Goal: Task Accomplishment & Management: Use online tool/utility

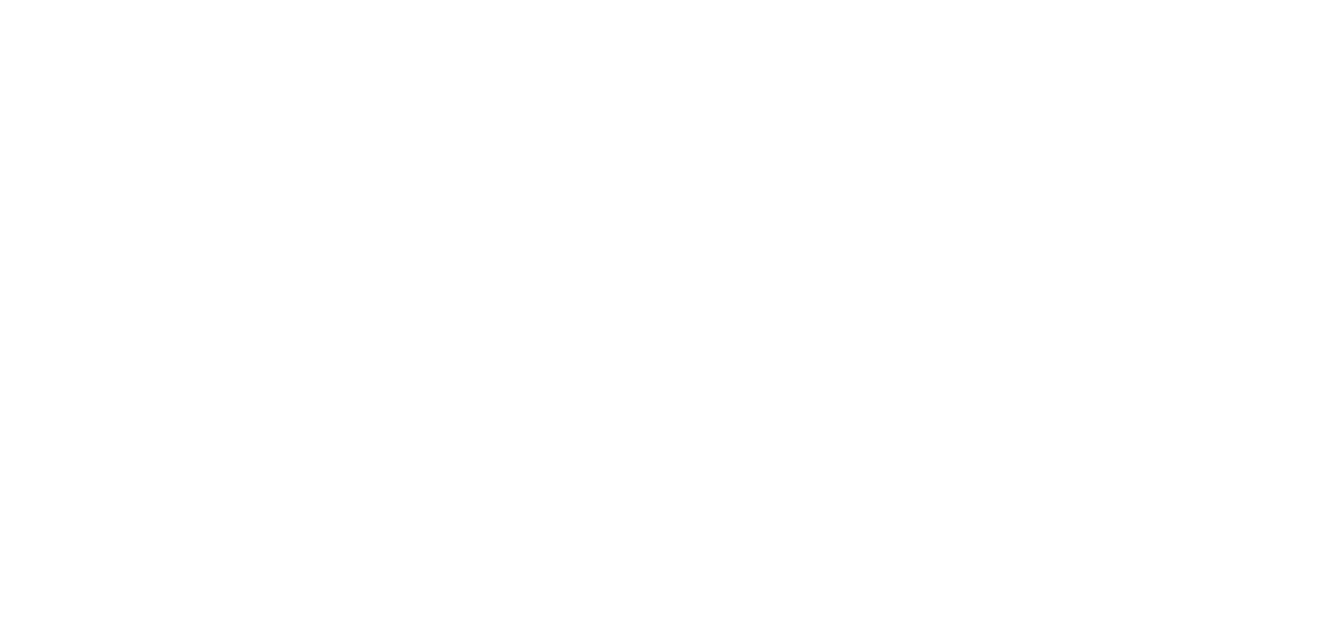
click at [934, 272] on div at bounding box center [662, 320] width 1325 height 640
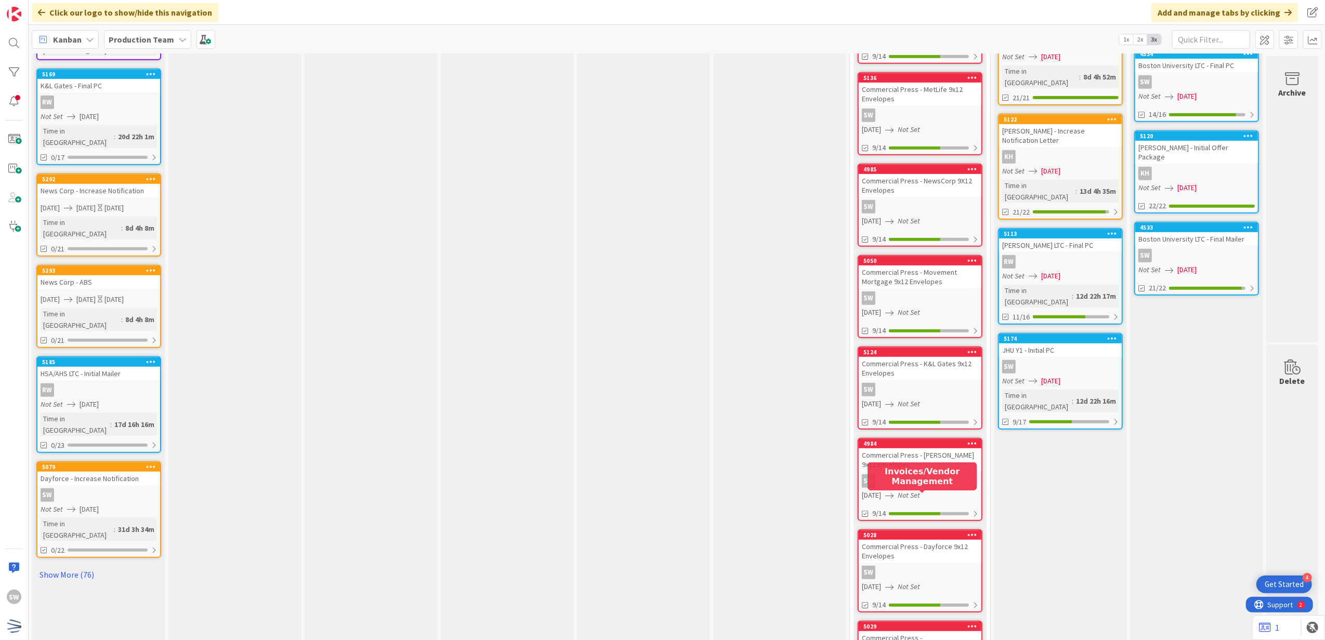
scroll to position [554, 0]
click at [917, 540] on div "Commercial Press - Dayforce 9x12 Envelopes" at bounding box center [919, 551] width 123 height 23
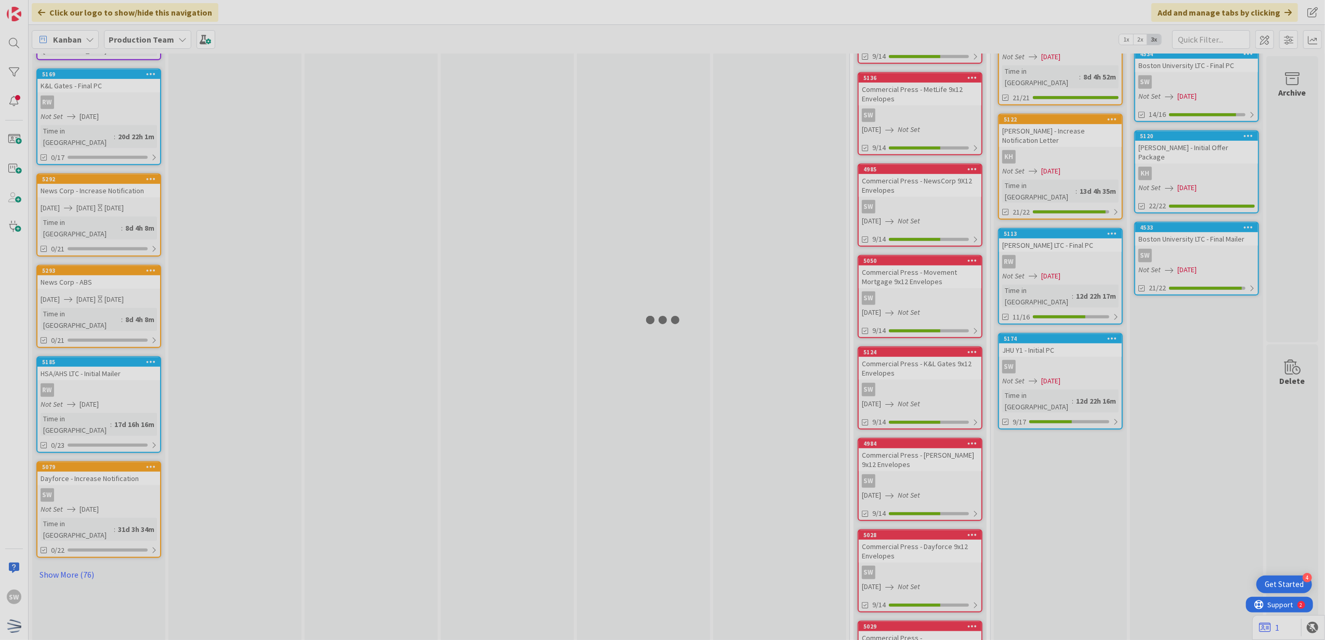
click at [917, 519] on div at bounding box center [662, 320] width 1325 height 640
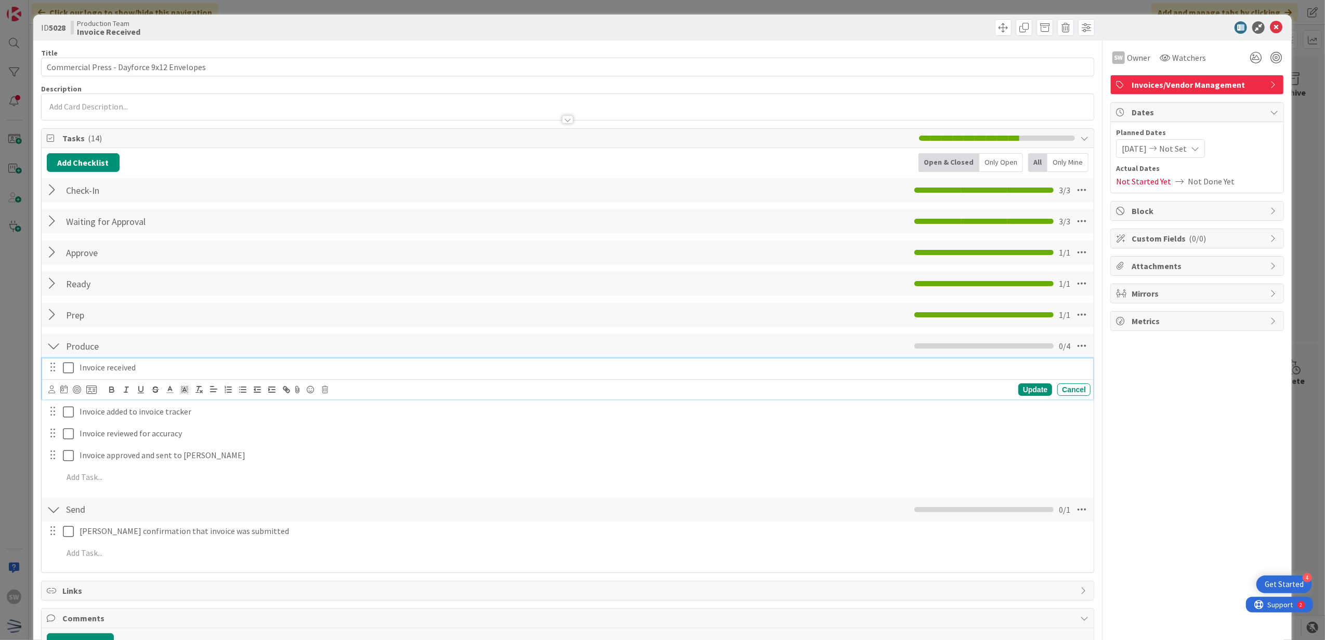
click at [67, 370] on icon at bounding box center [68, 368] width 11 height 12
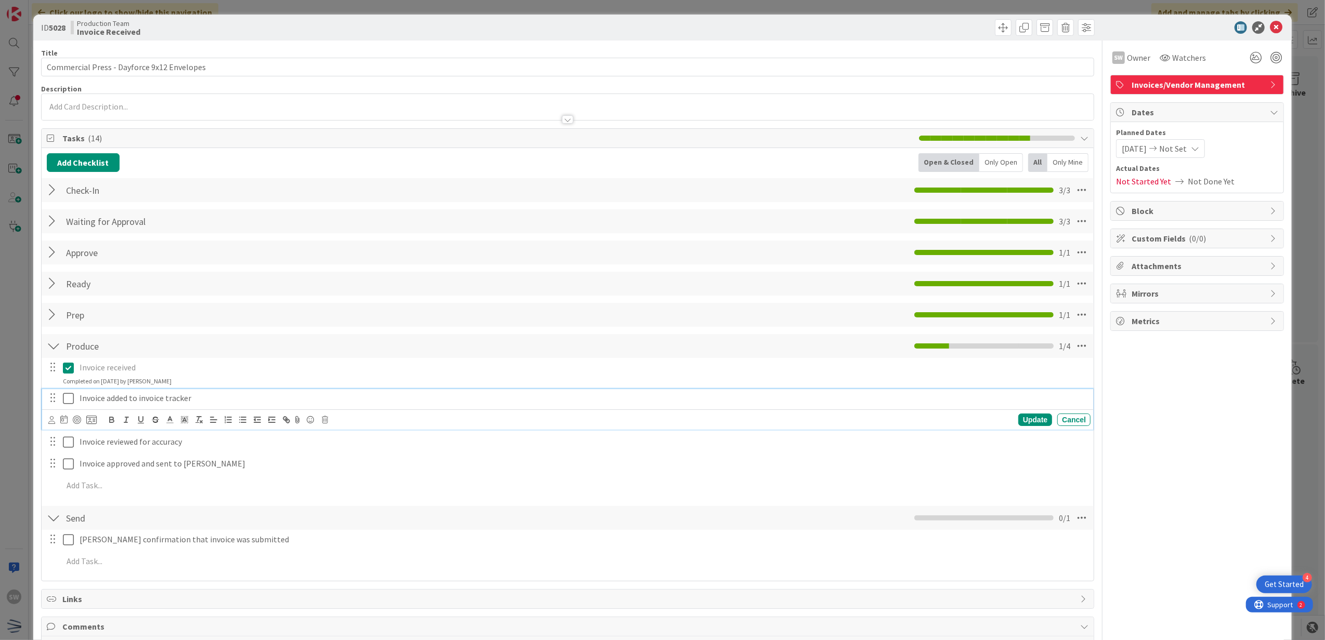
click at [71, 402] on icon at bounding box center [68, 398] width 11 height 12
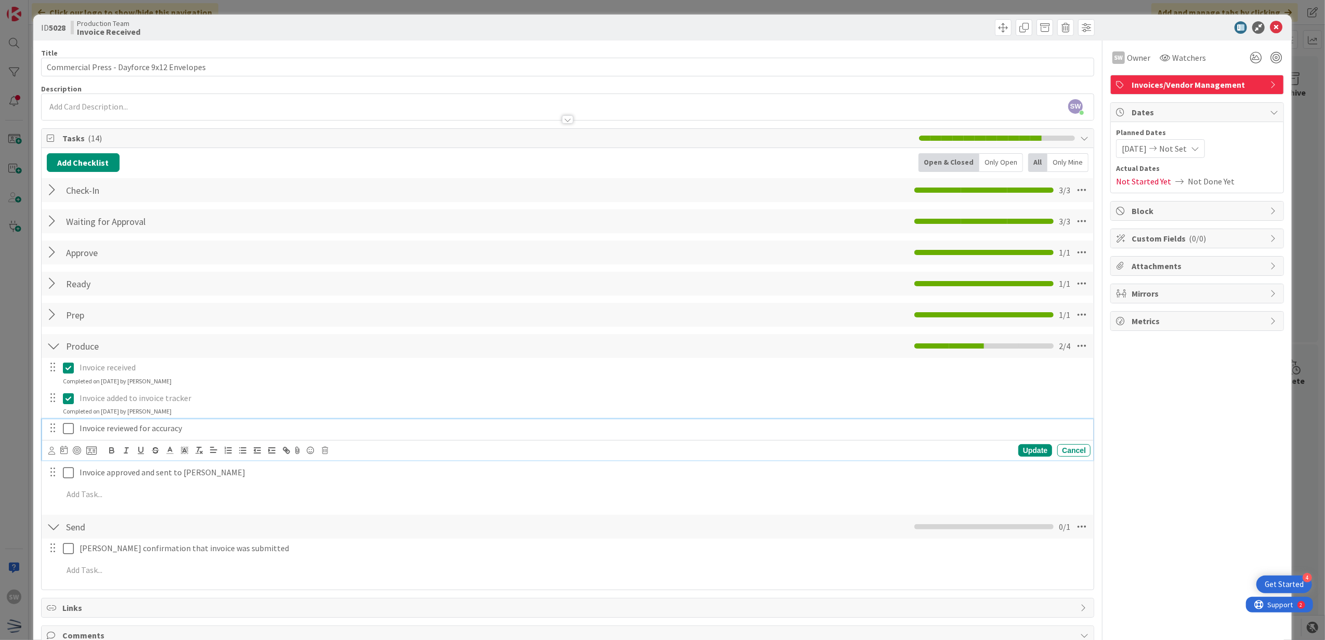
click at [69, 424] on icon at bounding box center [68, 428] width 11 height 12
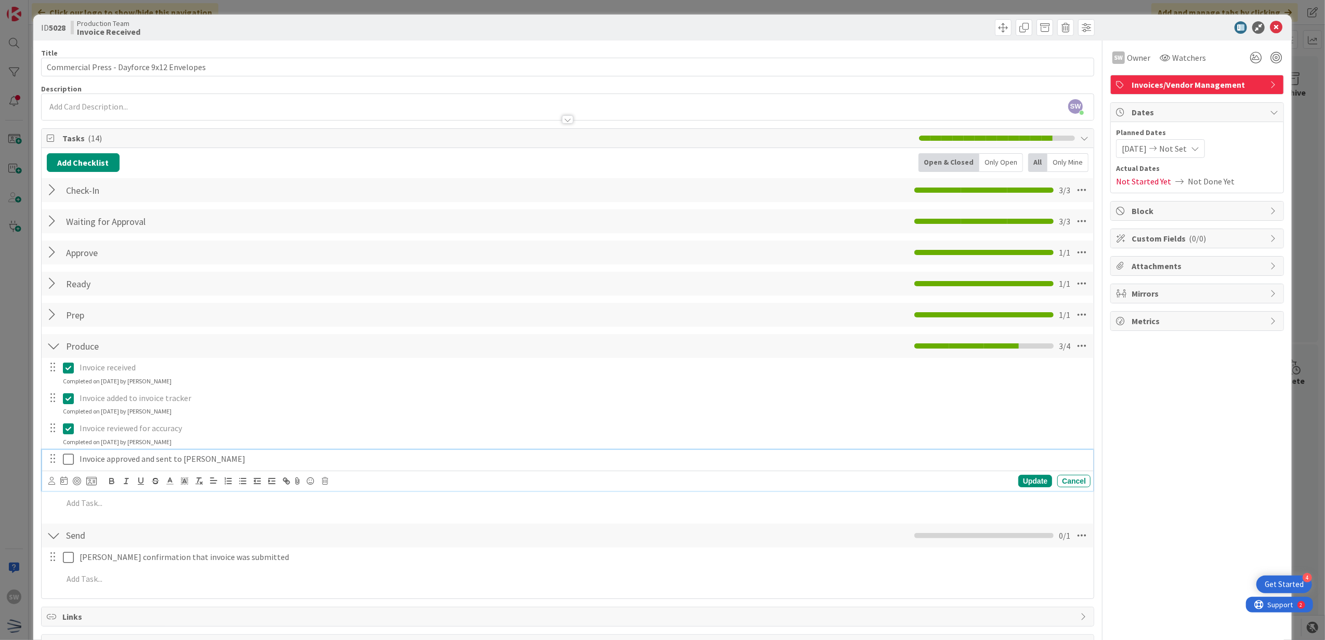
click at [73, 455] on icon at bounding box center [68, 459] width 11 height 12
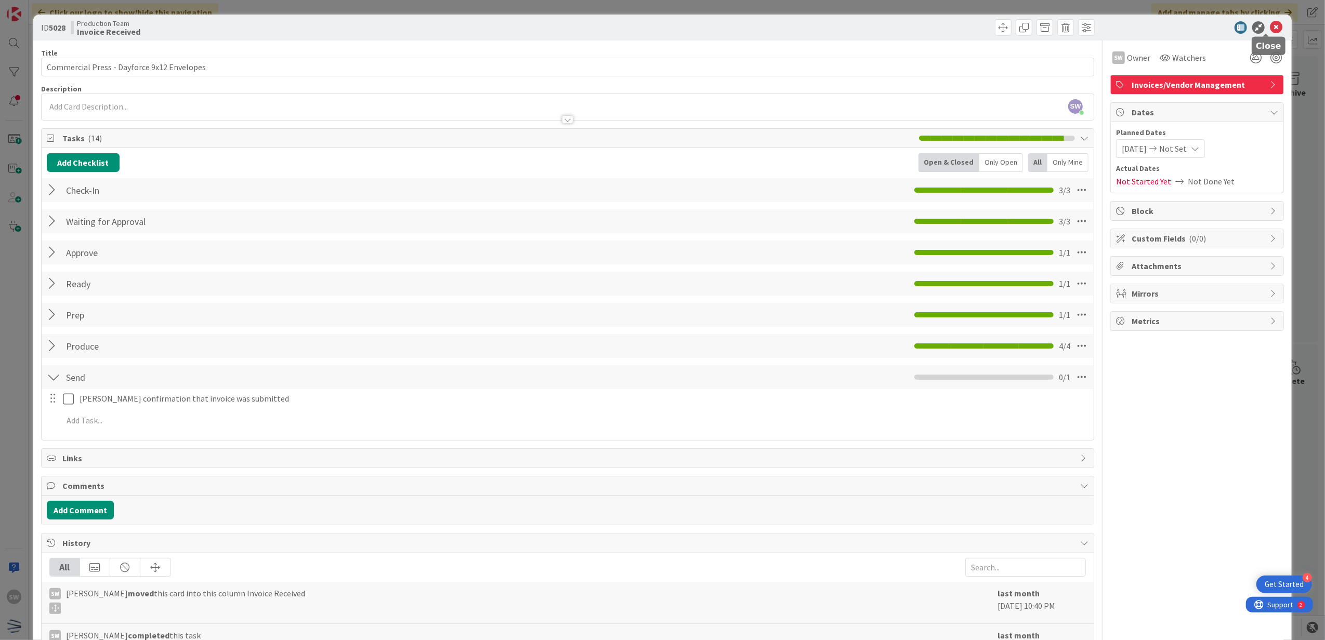
click at [1269, 29] on icon at bounding box center [1275, 27] width 12 height 12
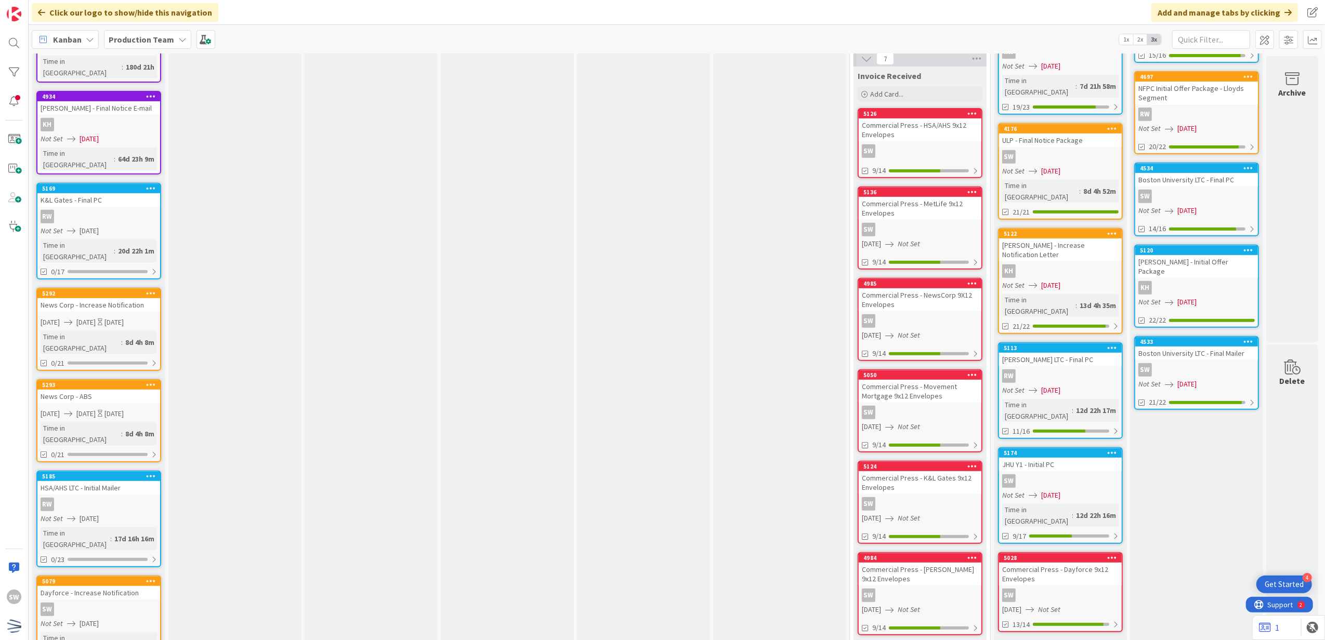
scroll to position [439, 0]
click at [942, 239] on div "[DATE] Not Set" at bounding box center [922, 244] width 120 height 11
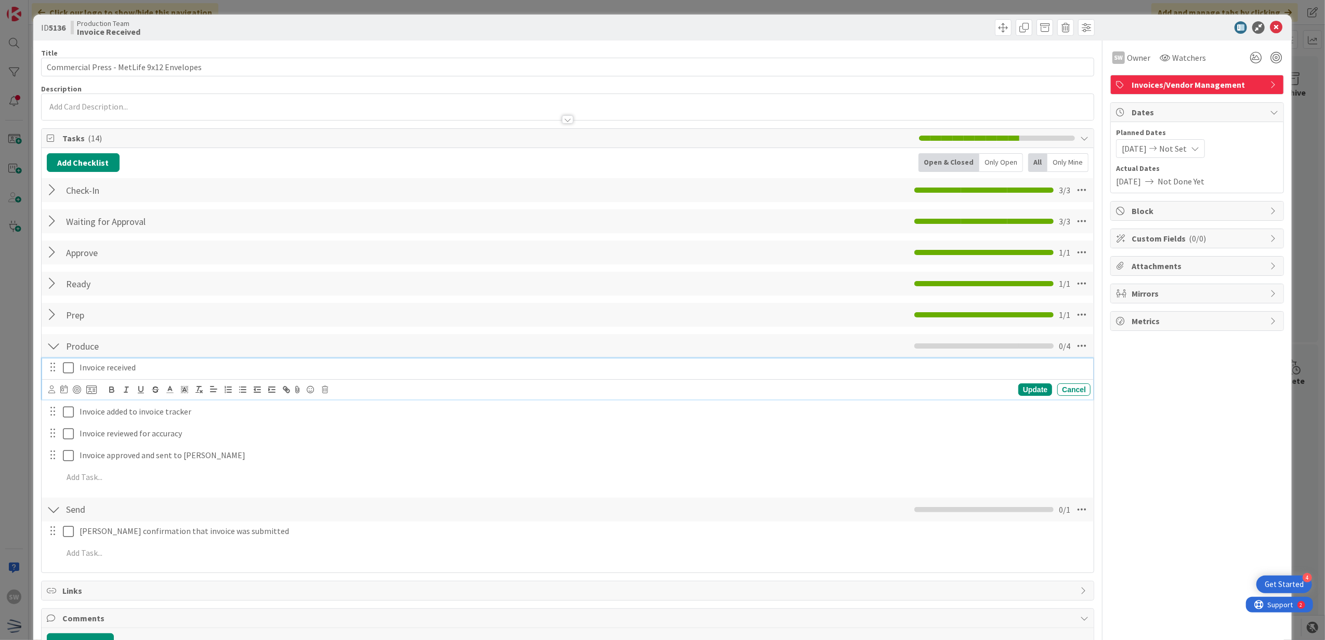
click at [69, 370] on icon at bounding box center [68, 368] width 11 height 12
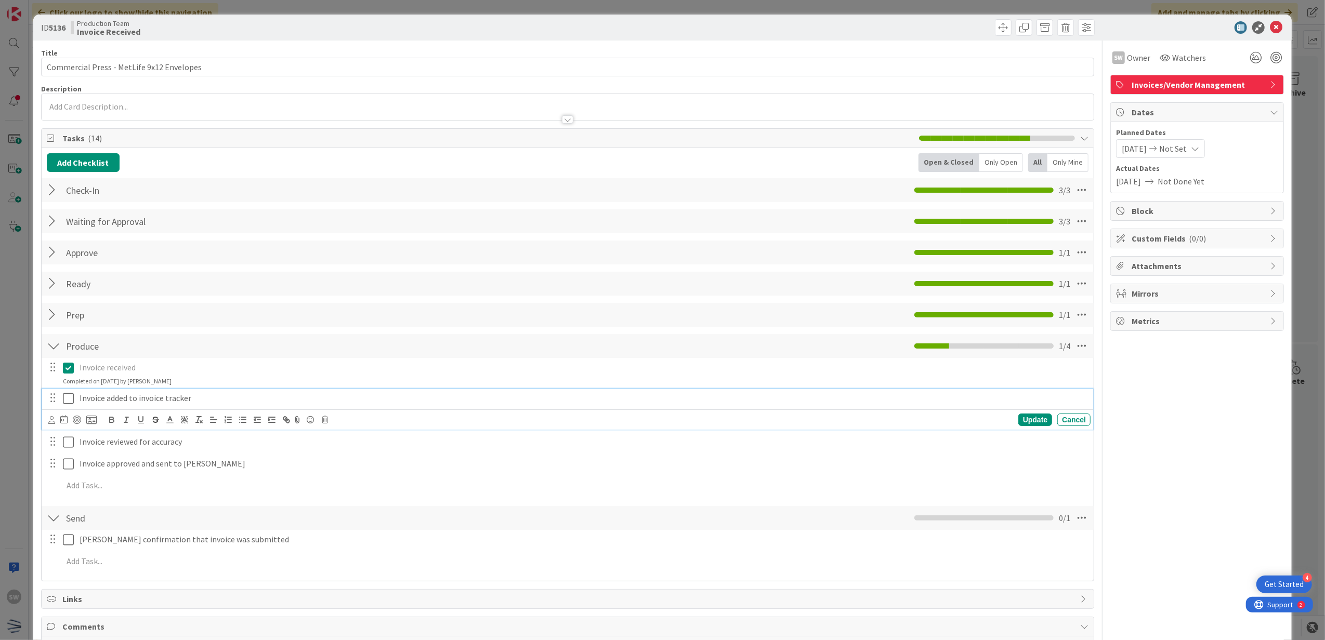
click at [72, 402] on icon at bounding box center [68, 398] width 11 height 12
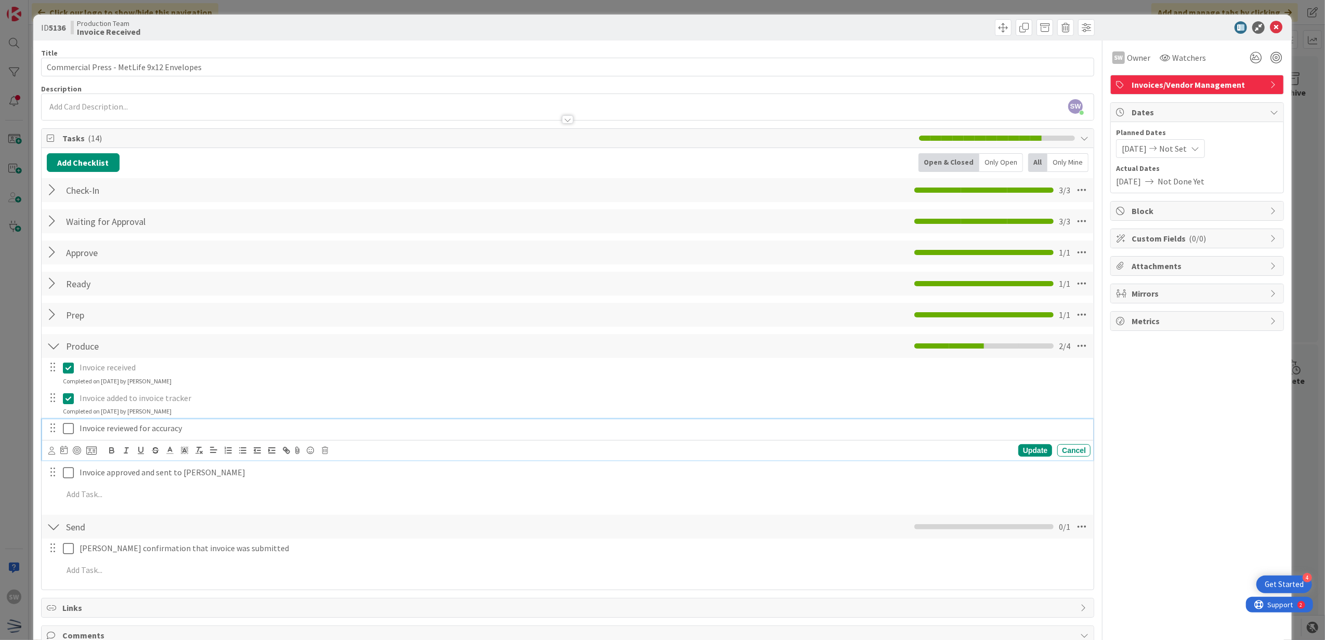
click at [63, 425] on icon at bounding box center [68, 428] width 11 height 12
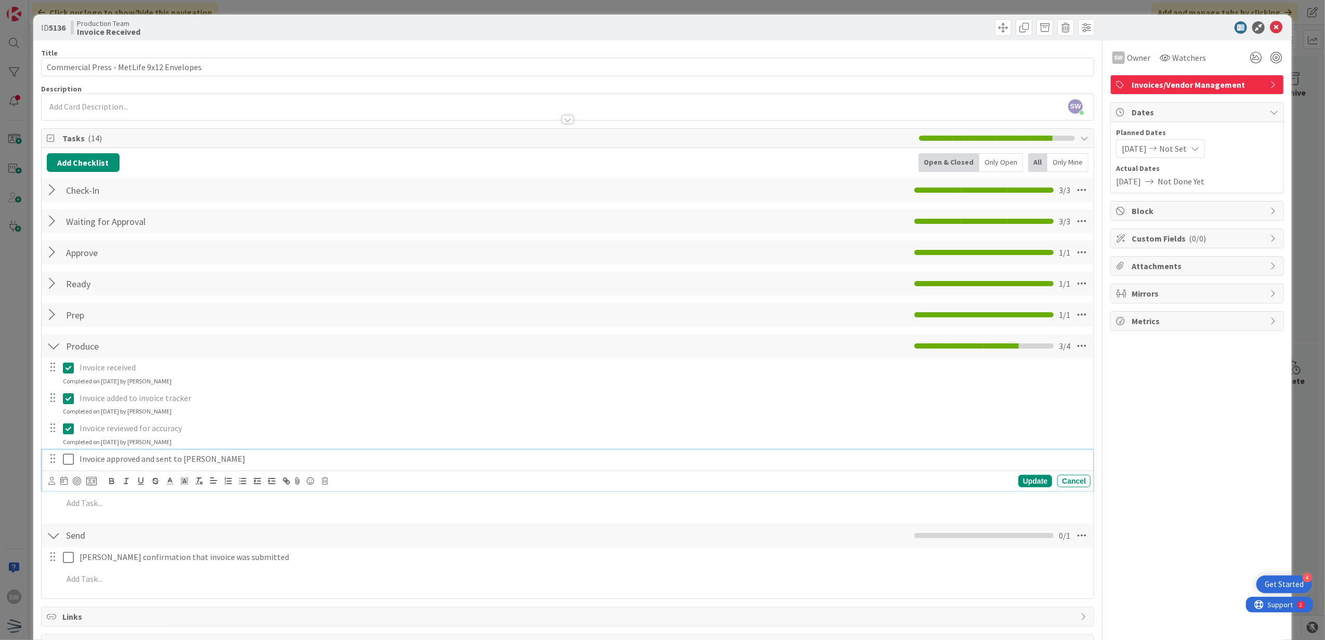
click at [69, 454] on icon at bounding box center [68, 459] width 11 height 12
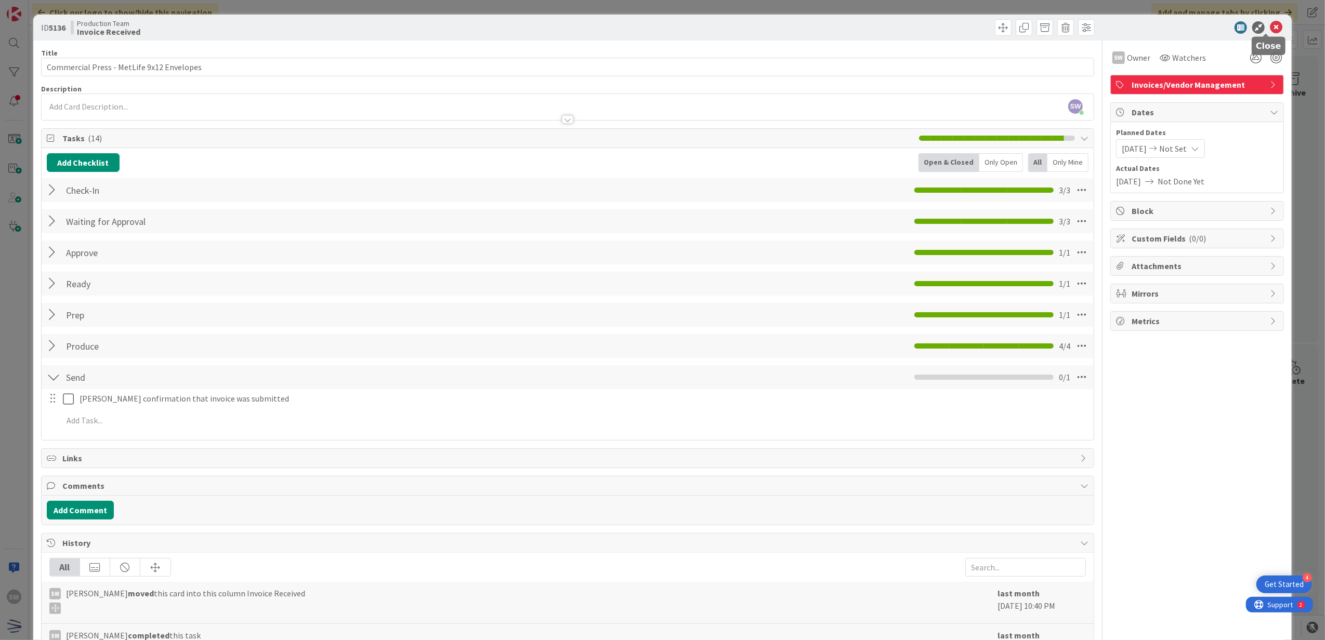
click at [1269, 23] on icon at bounding box center [1275, 27] width 12 height 12
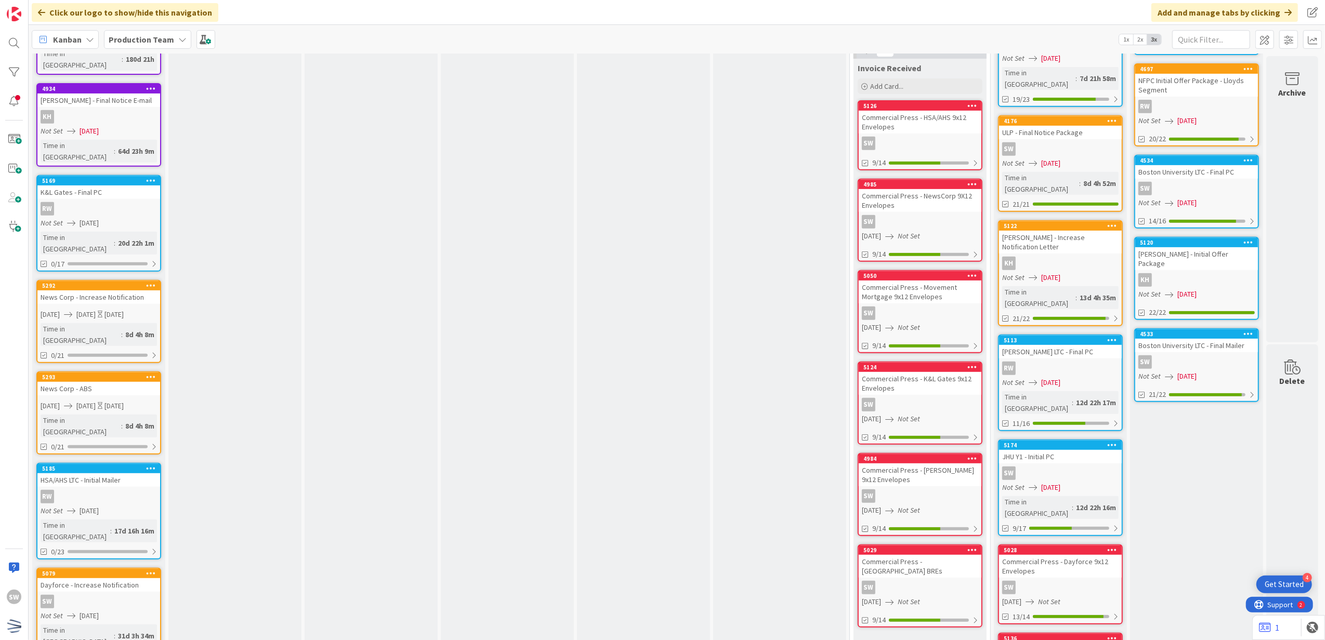
scroll to position [445, 0]
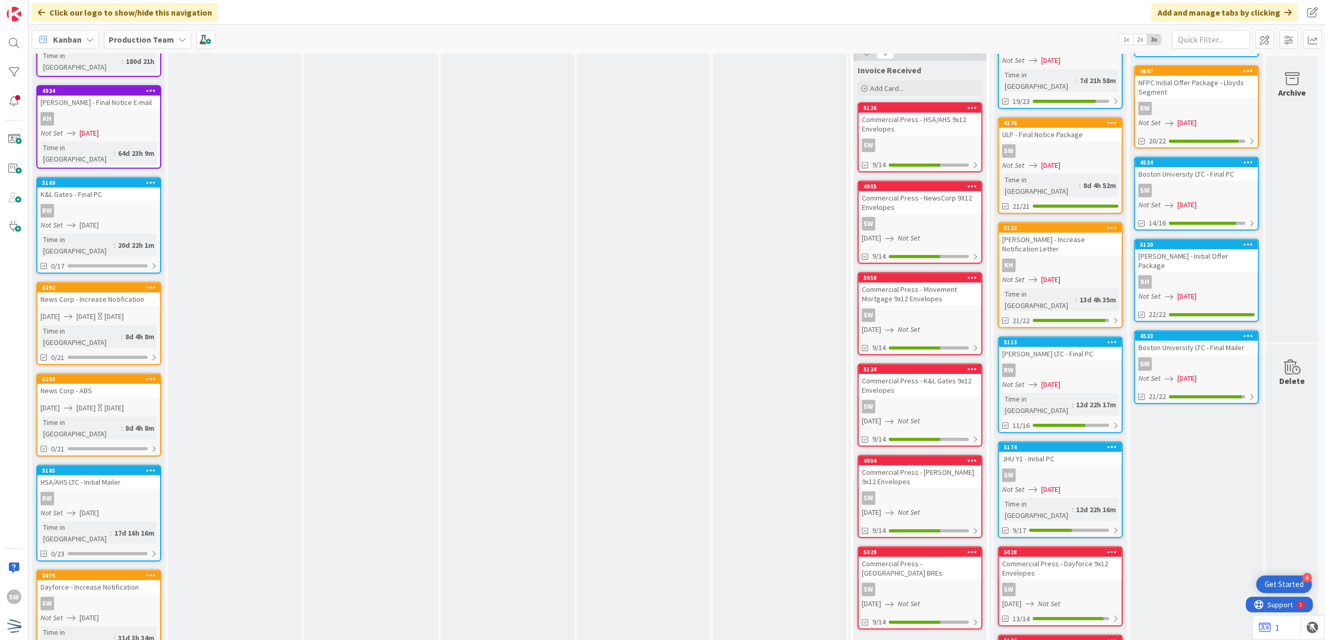
click at [955, 272] on div "5050 Commercial Press - Movement Mortgage 9x12 Envelopes SW [DATE] Not Set 9/14" at bounding box center [919, 313] width 125 height 83
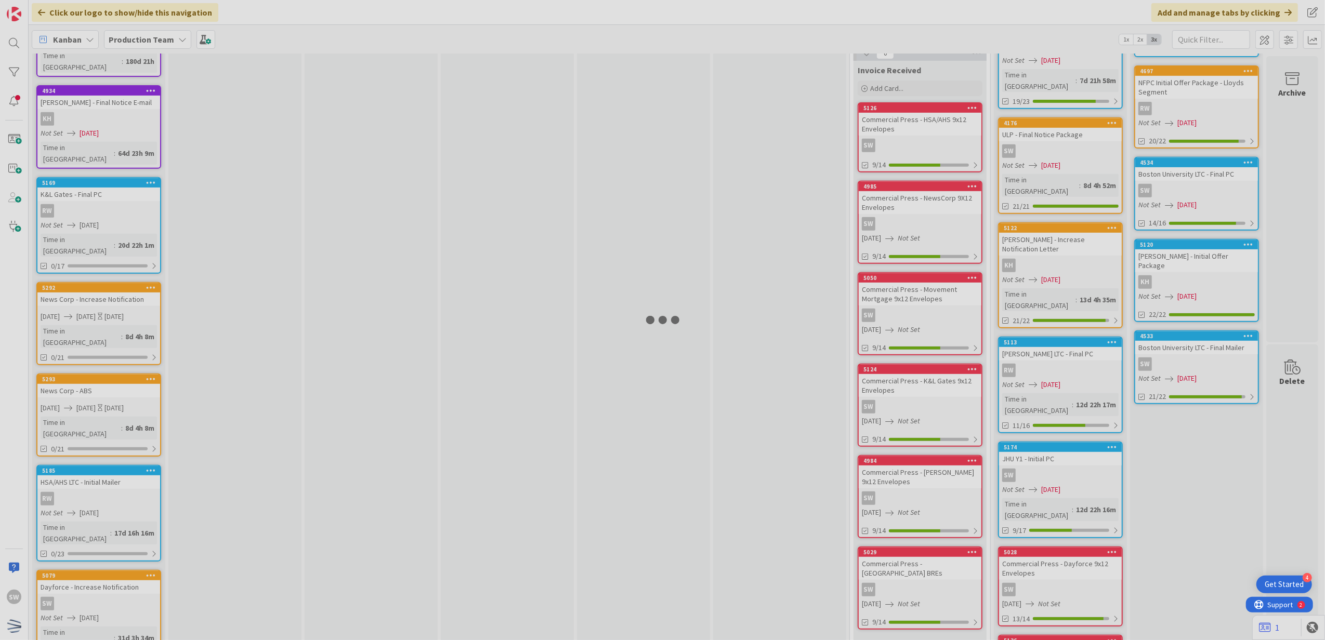
click at [955, 271] on div at bounding box center [662, 320] width 1325 height 640
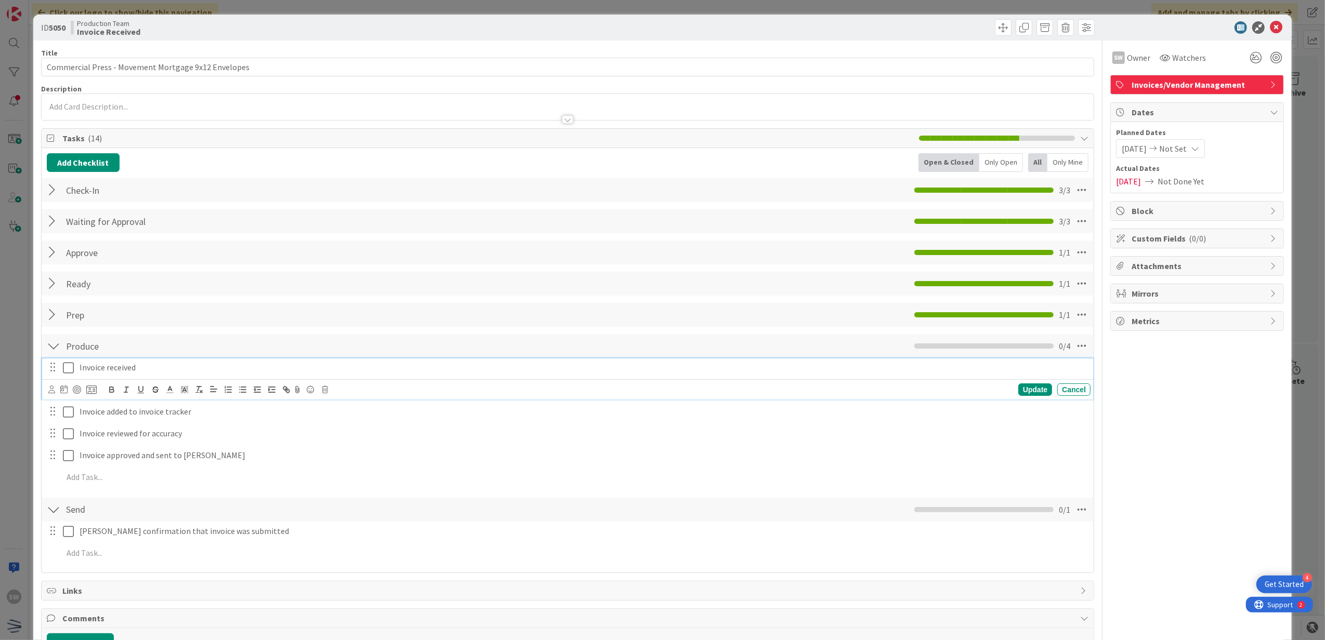
click at [69, 363] on icon at bounding box center [68, 368] width 11 height 12
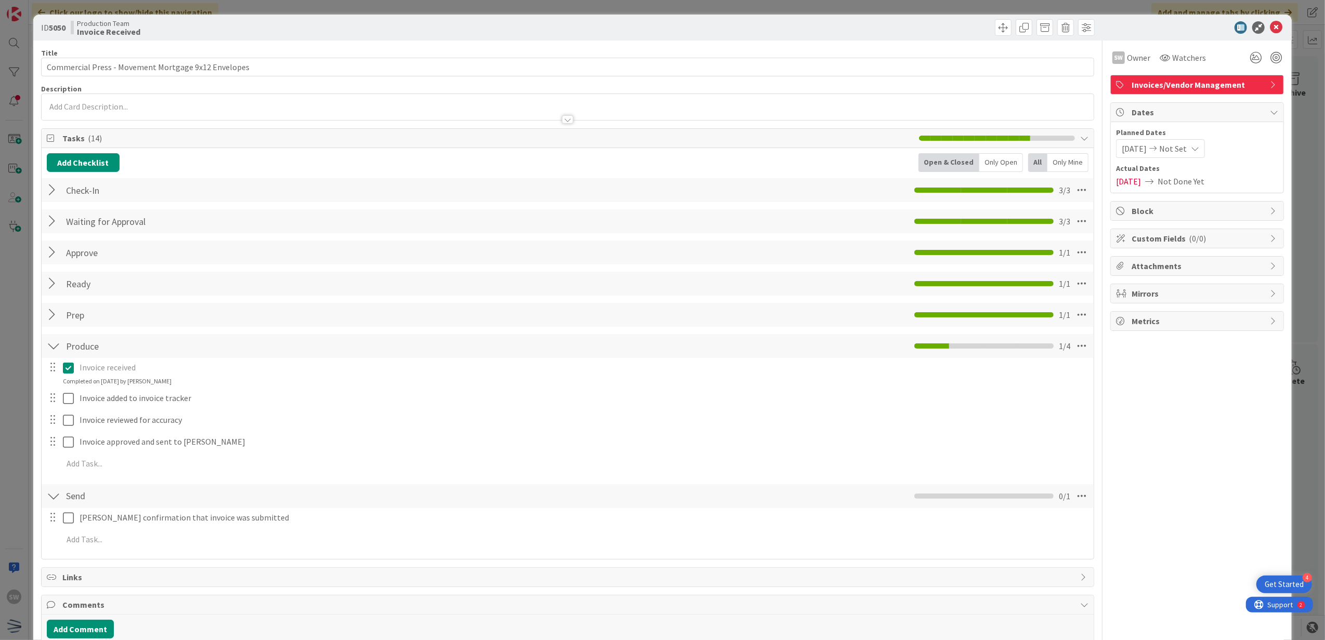
click at [69, 410] on div "Invoice received Update Cancel Completed on [DATE] by [PERSON_NAME] added to in…" at bounding box center [568, 417] width 1042 height 119
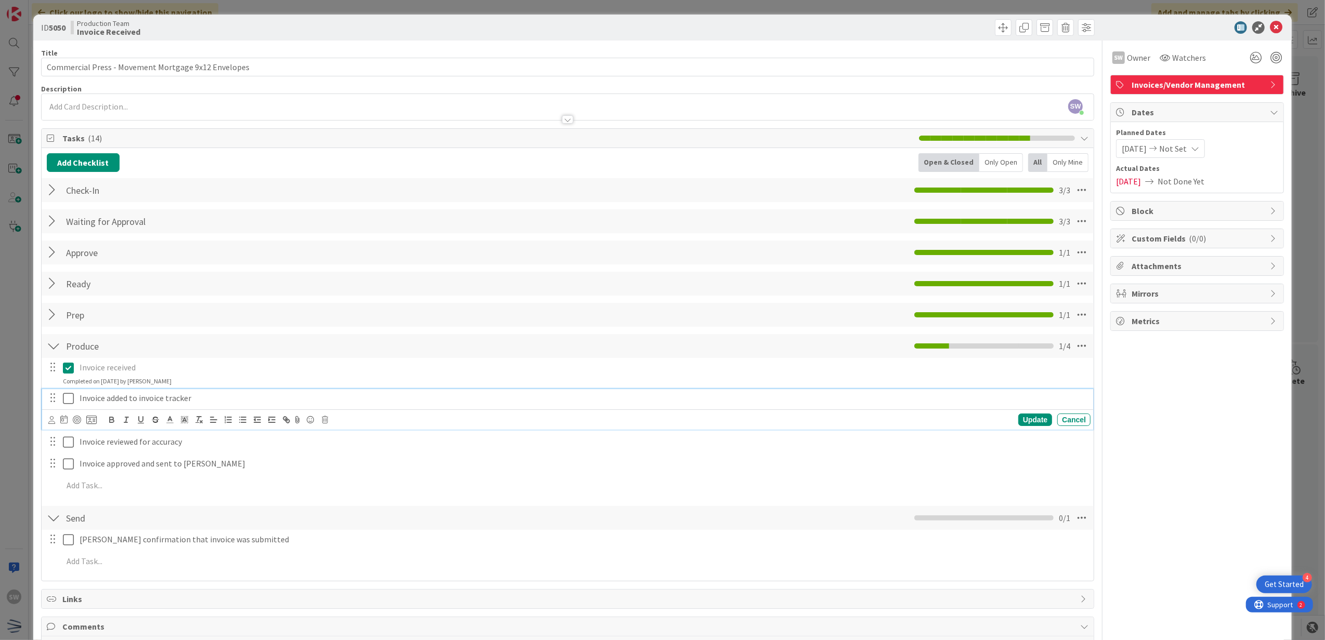
click at [69, 401] on icon at bounding box center [68, 398] width 11 height 12
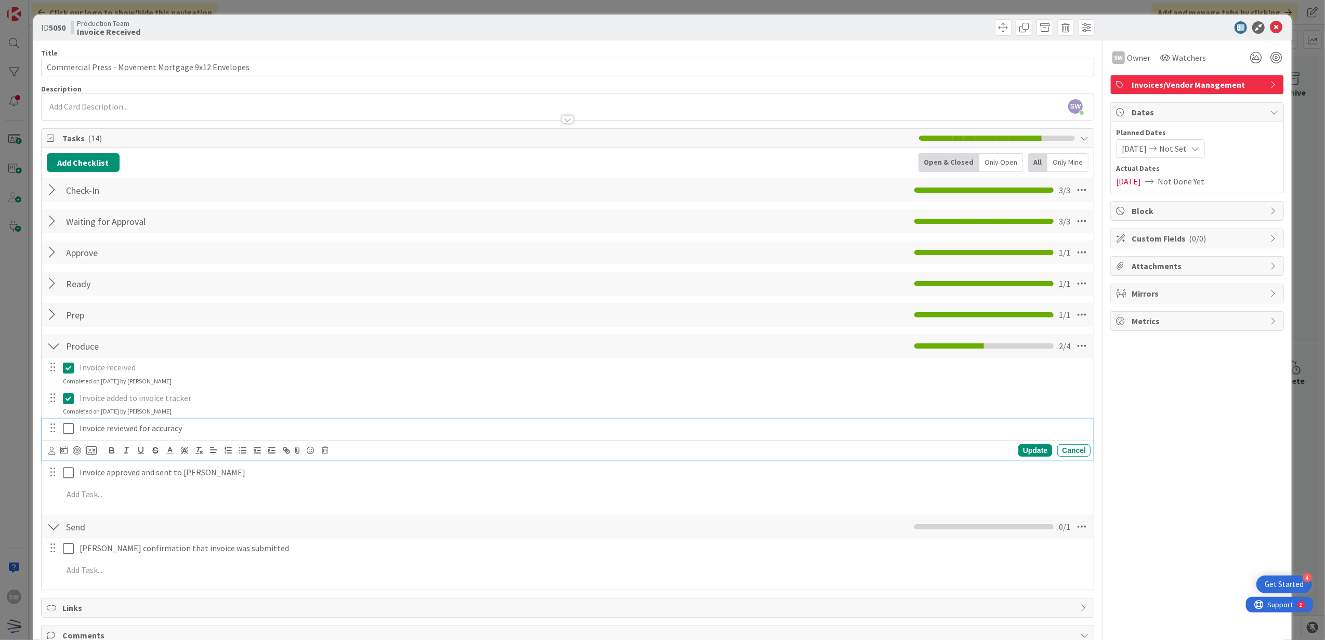
click at [72, 427] on icon at bounding box center [68, 428] width 11 height 12
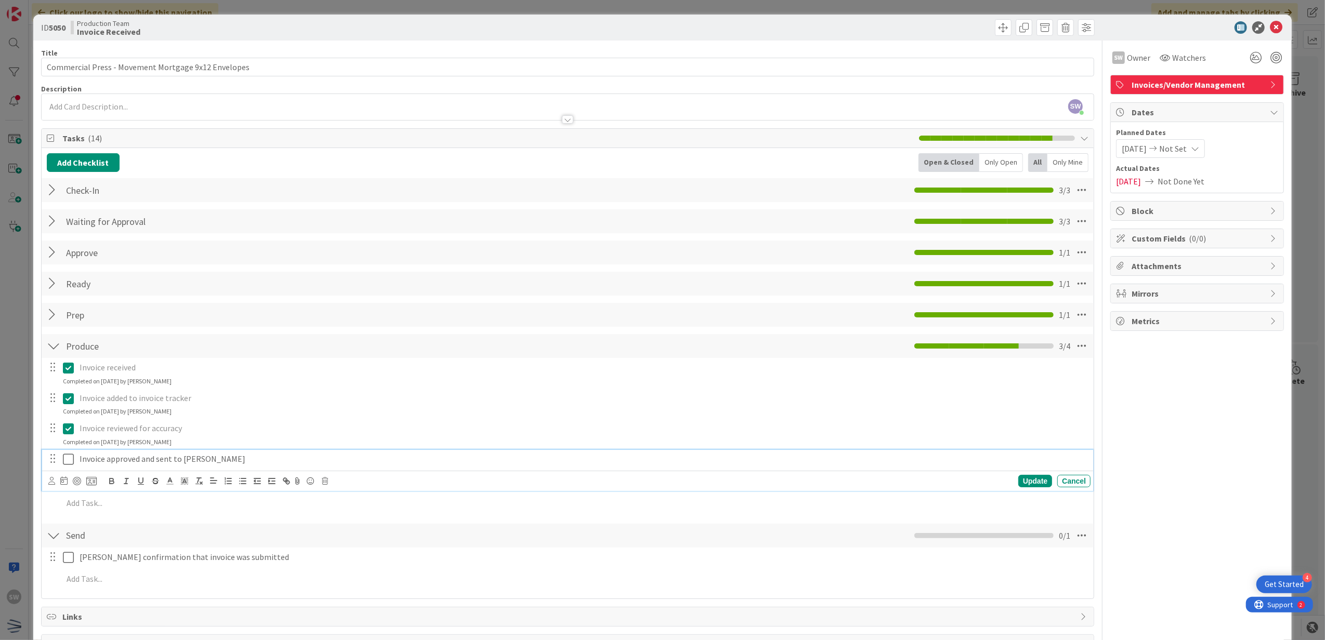
click at [78, 455] on div "Invoice approved and sent to [PERSON_NAME]" at bounding box center [582, 459] width 1015 height 18
click at [70, 464] on icon at bounding box center [68, 459] width 11 height 12
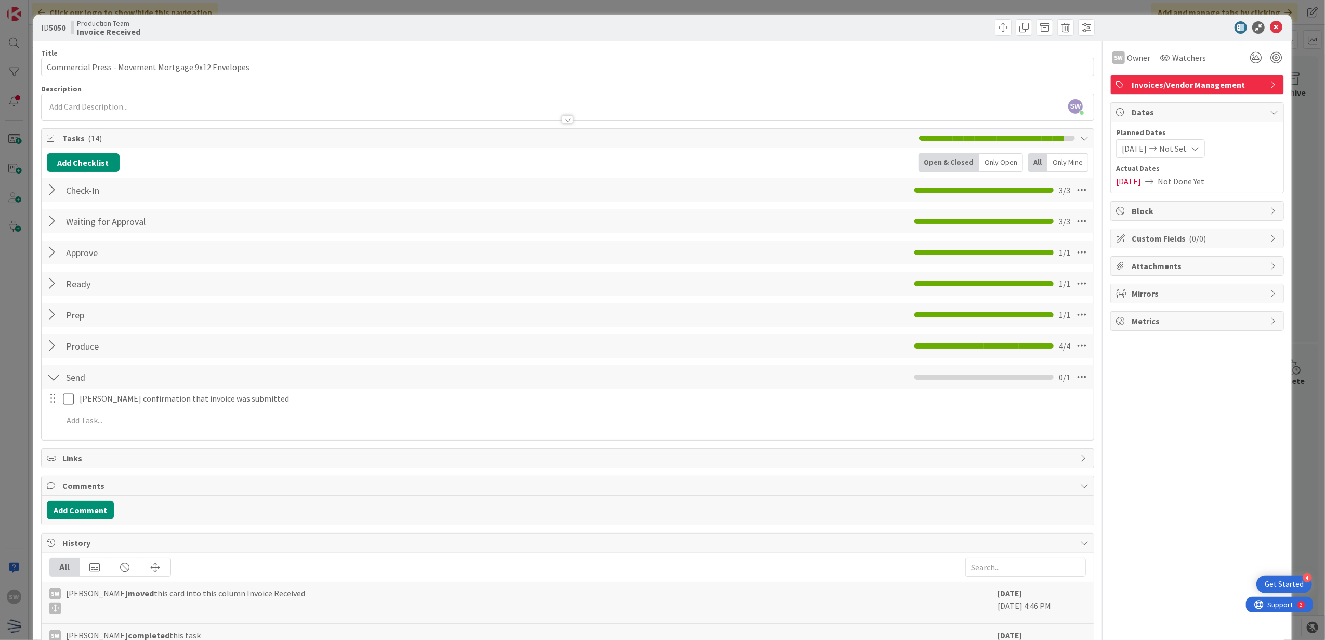
click at [1266, 36] on div "ID 5050 Production Team Invoice Received" at bounding box center [662, 28] width 1259 height 26
click at [1267, 32] on body "4 Get Started SW Click our logo to show/hide this navigation Add and manage tab…" at bounding box center [662, 320] width 1325 height 640
click at [1270, 25] on icon at bounding box center [1275, 27] width 12 height 12
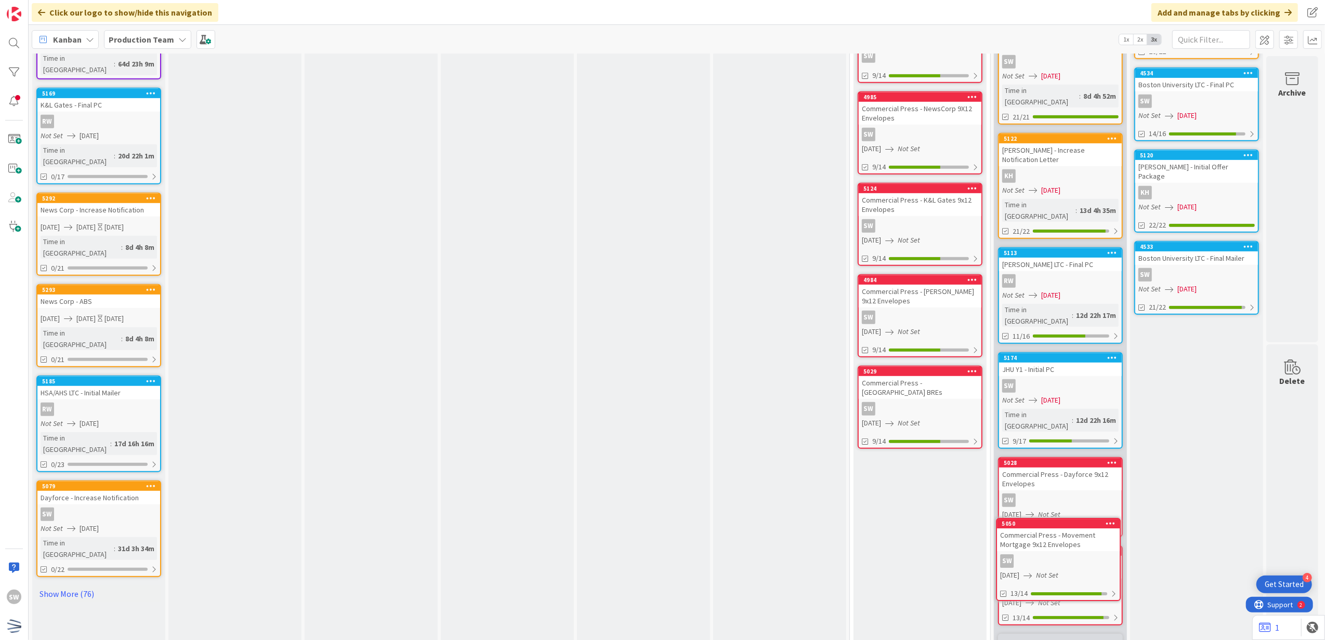
scroll to position [533, 0]
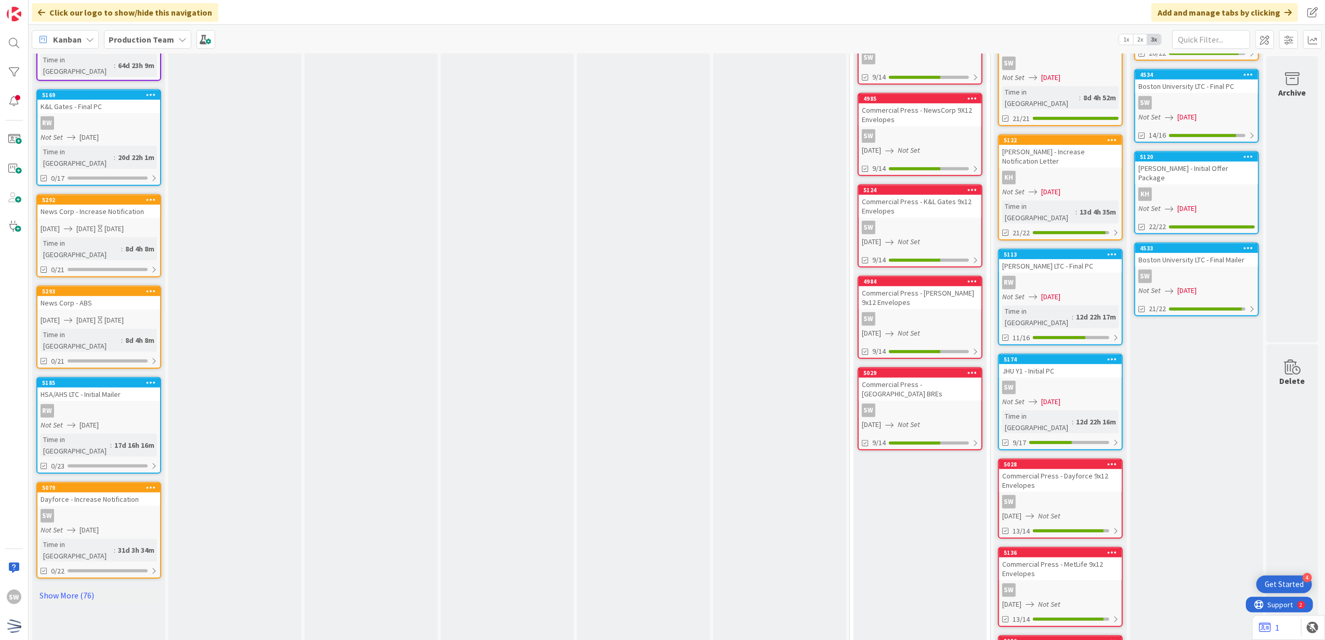
click at [934, 129] on div "SW" at bounding box center [919, 136] width 123 height 14
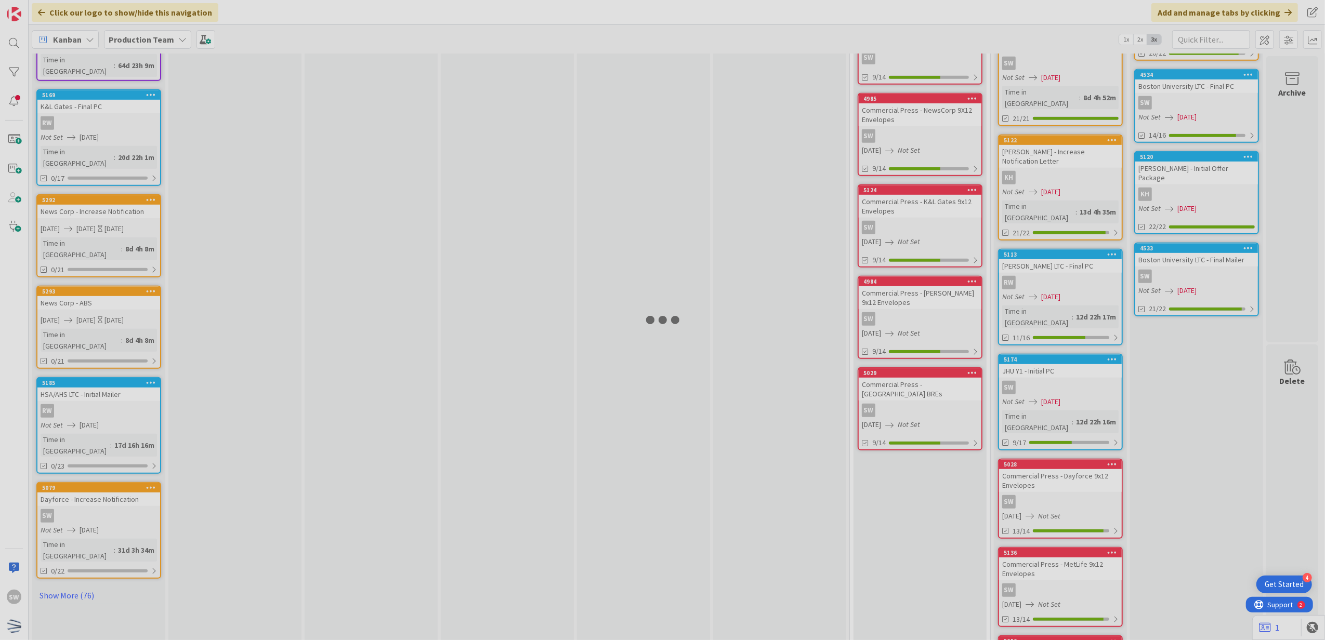
click at [934, 95] on div at bounding box center [662, 320] width 1325 height 640
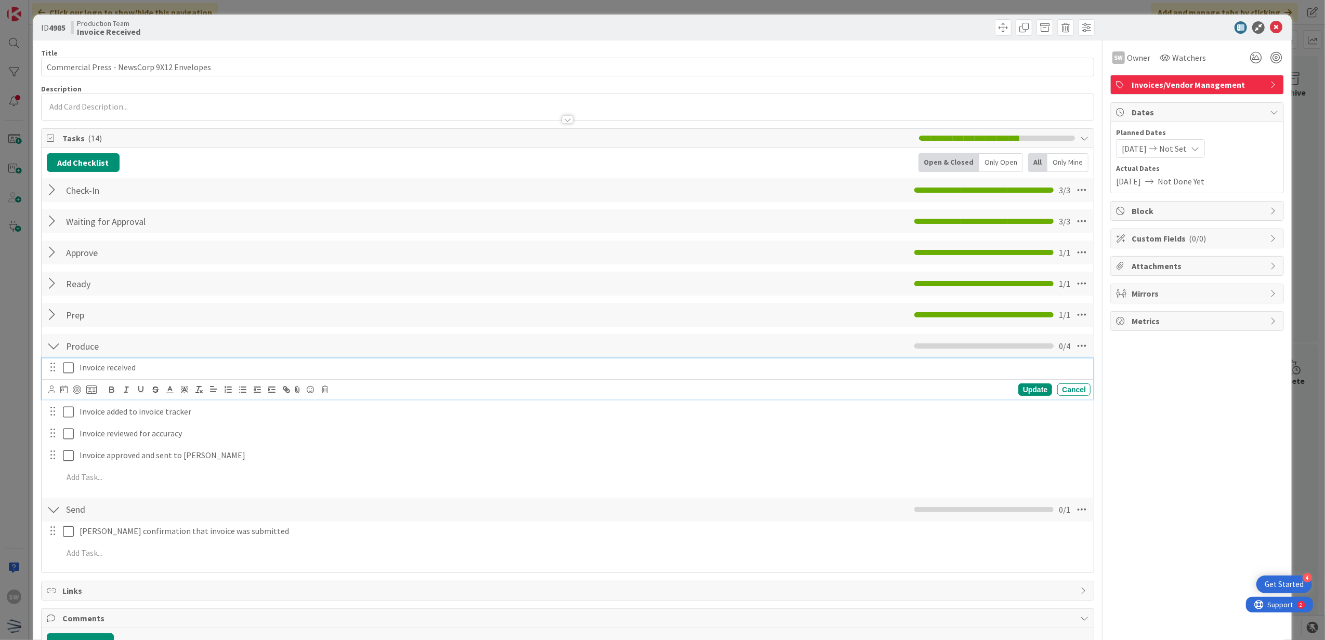
click at [71, 366] on icon at bounding box center [68, 368] width 11 height 12
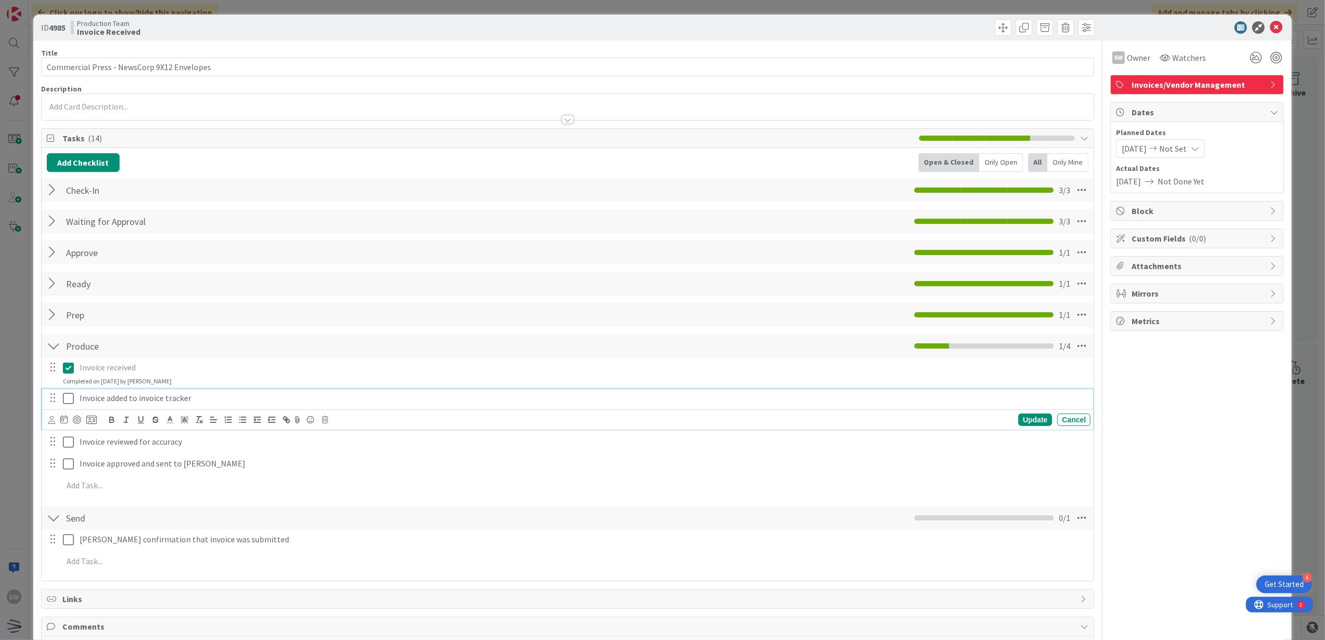
click at [74, 401] on button at bounding box center [69, 398] width 12 height 17
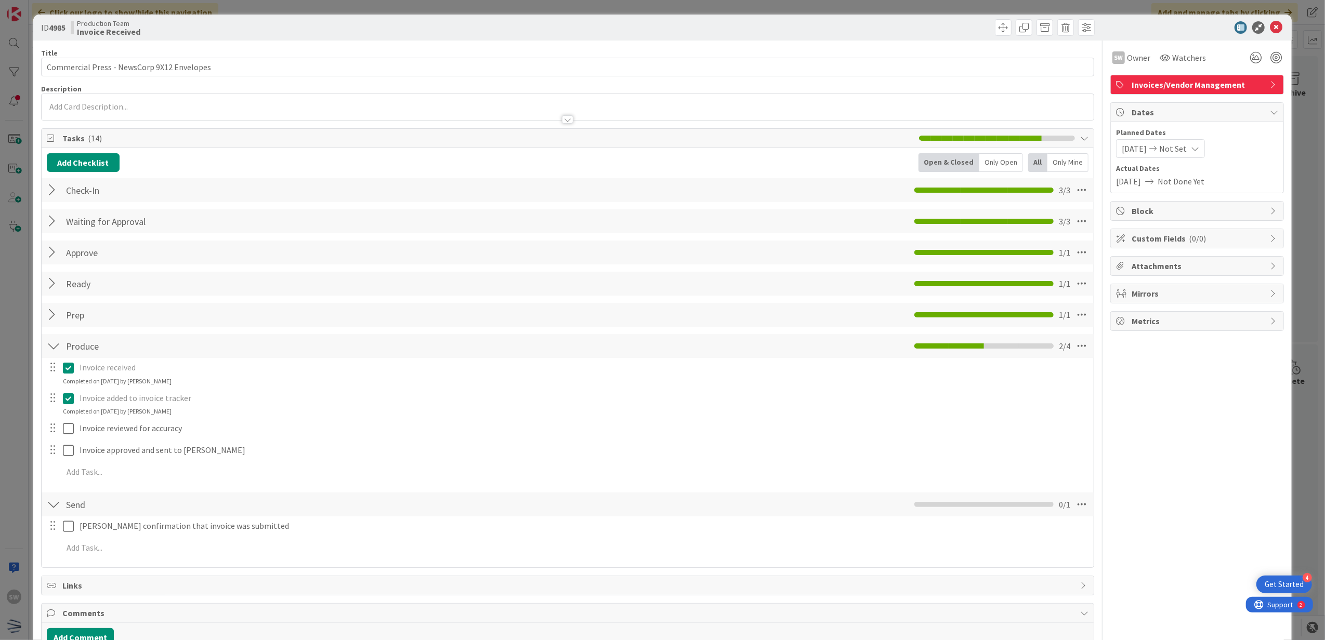
click at [69, 419] on div "Invoice received Update Cancel Completed on [DATE] by [PERSON_NAME] added to in…" at bounding box center [568, 421] width 1042 height 127
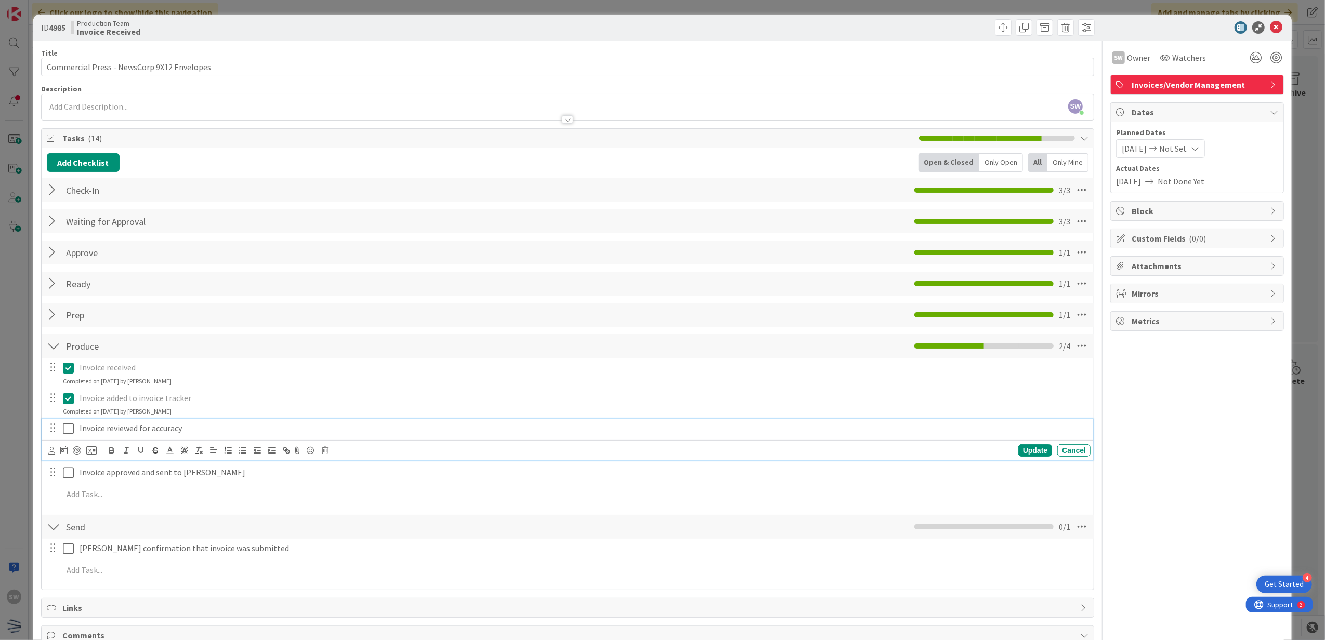
click at [69, 424] on icon at bounding box center [68, 428] width 11 height 12
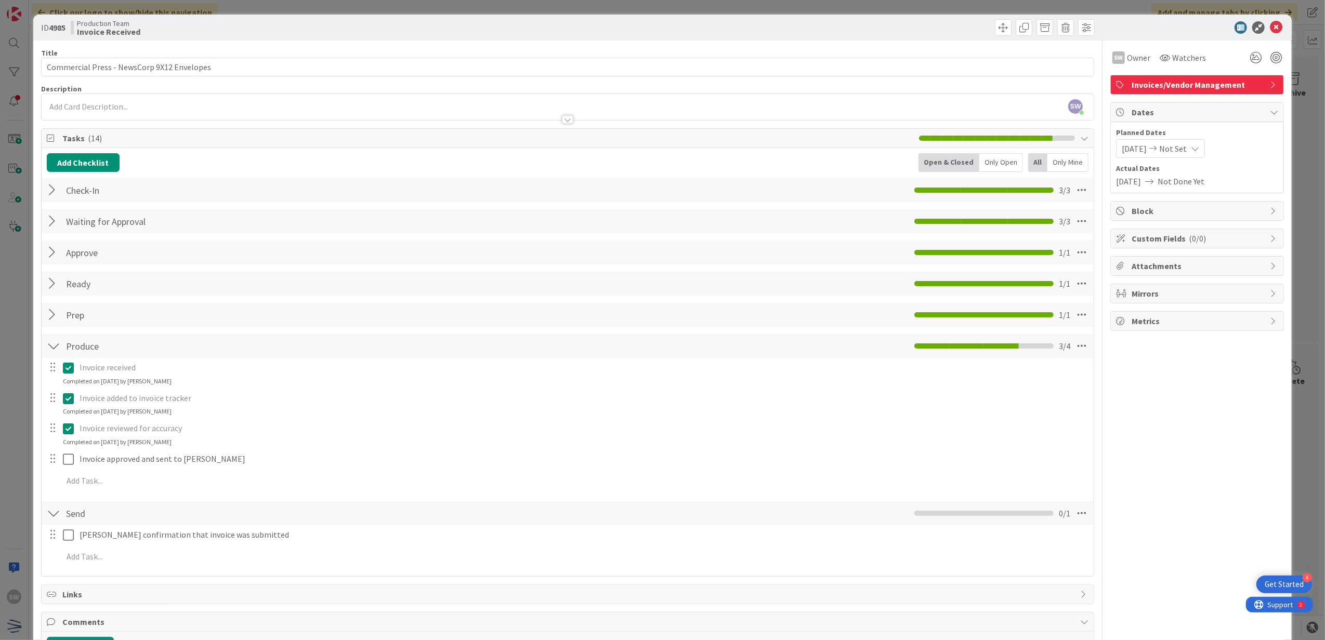
click at [71, 449] on div "Invoice received Update Cancel Completed on [DATE] by [PERSON_NAME] added to in…" at bounding box center [568, 426] width 1042 height 136
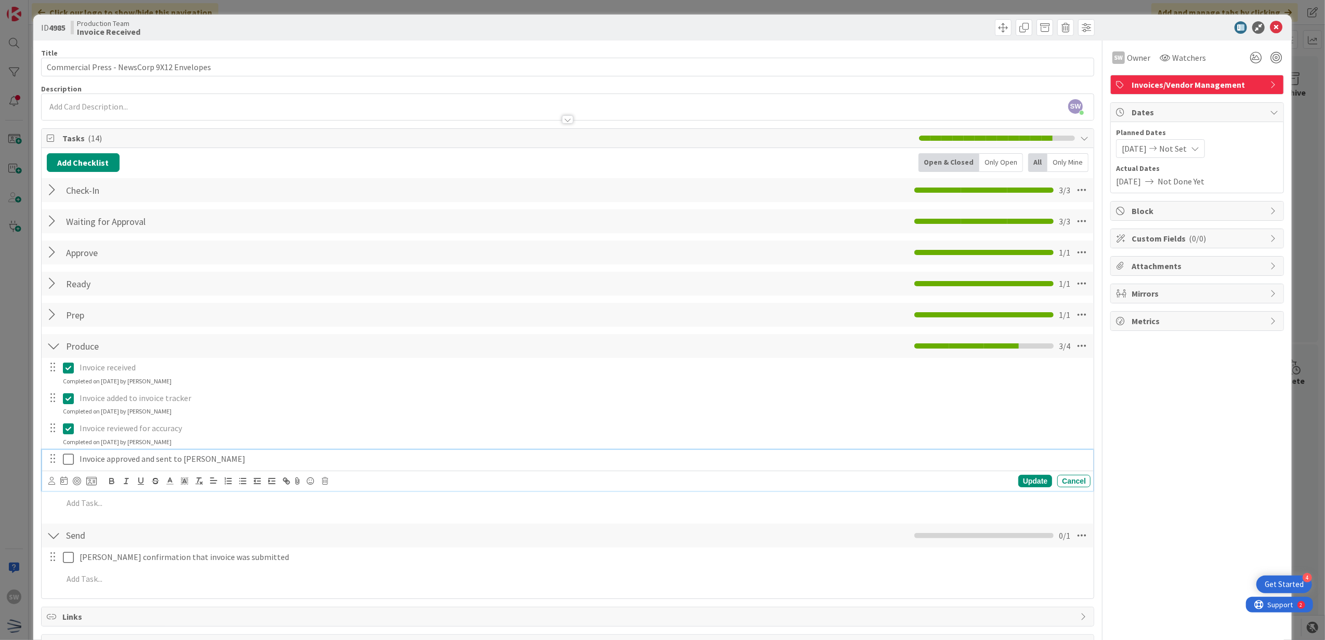
click at [72, 454] on icon at bounding box center [68, 459] width 11 height 12
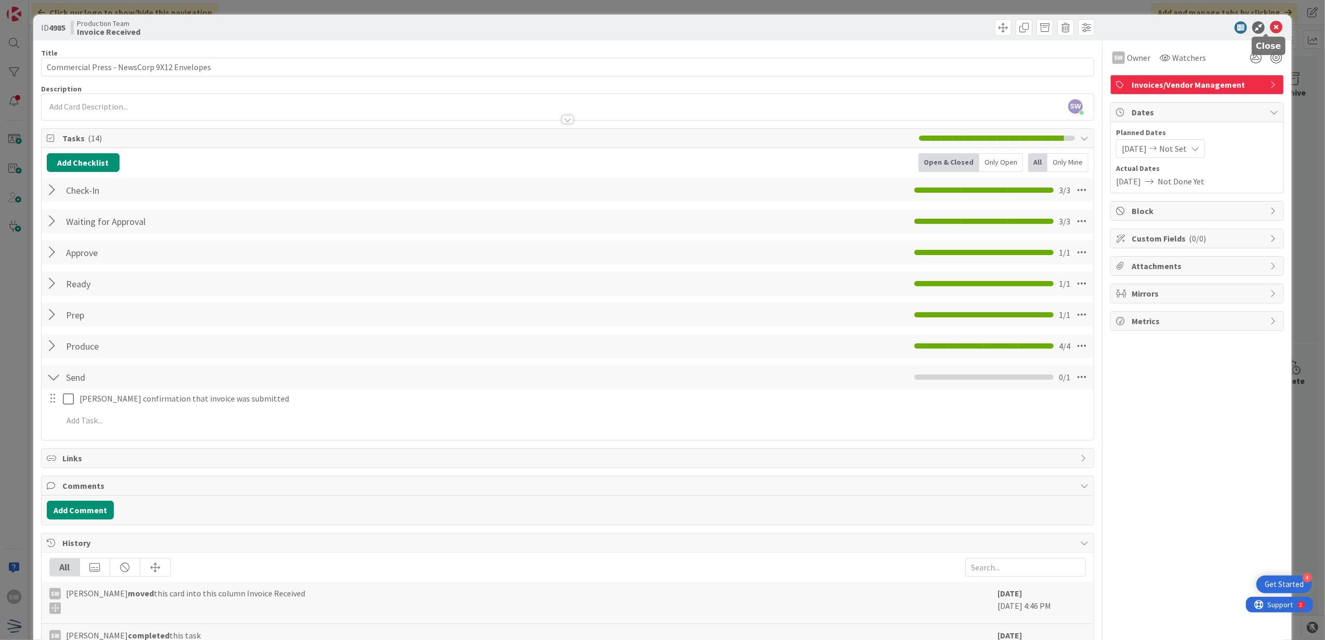
click at [1270, 32] on icon at bounding box center [1275, 27] width 12 height 12
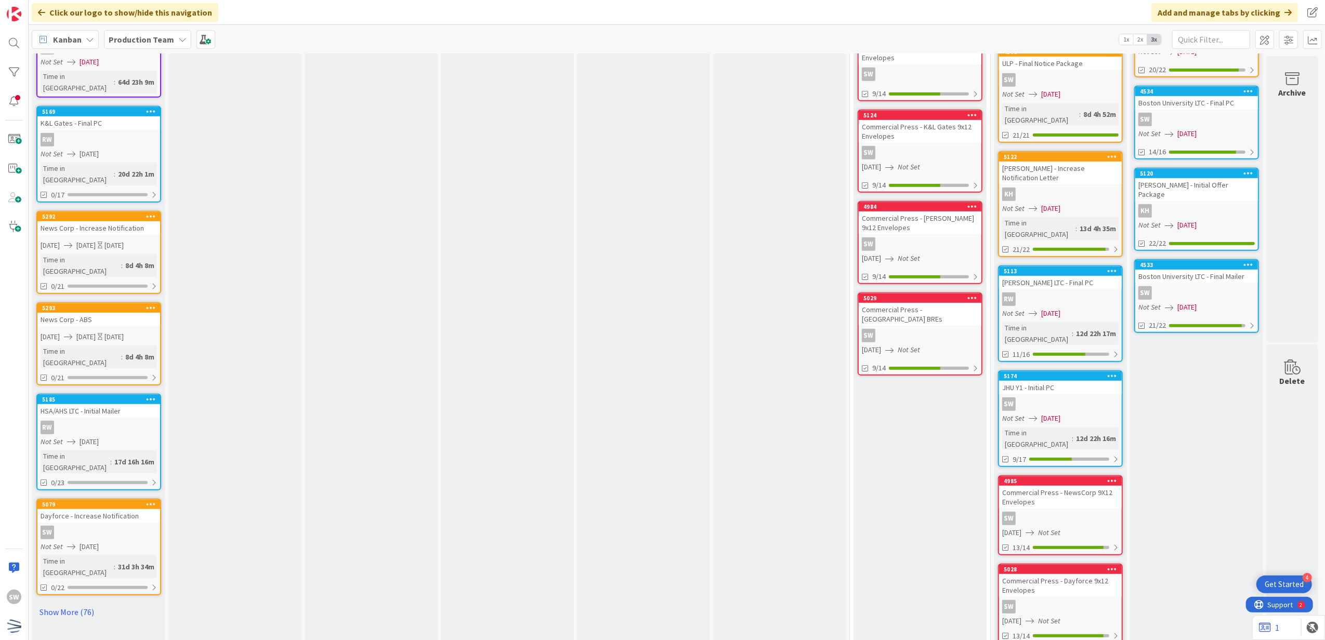
click at [920, 162] on icon "Not Set" at bounding box center [908, 166] width 22 height 9
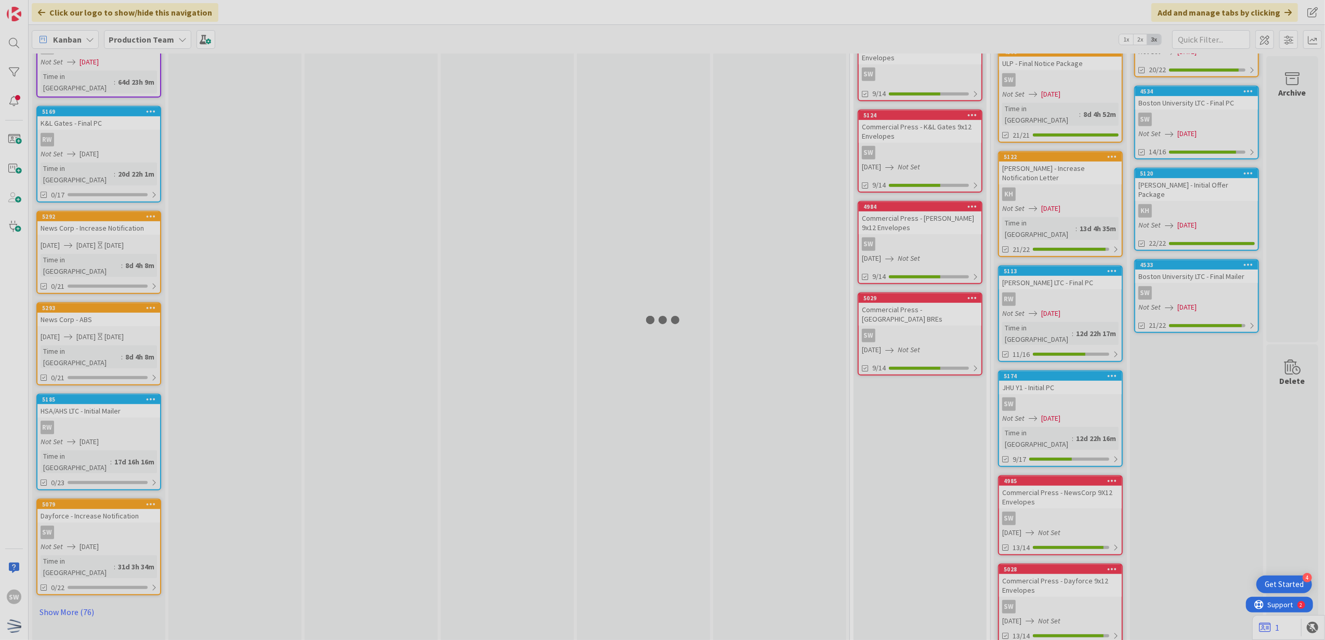
click at [925, 128] on div at bounding box center [662, 320] width 1325 height 640
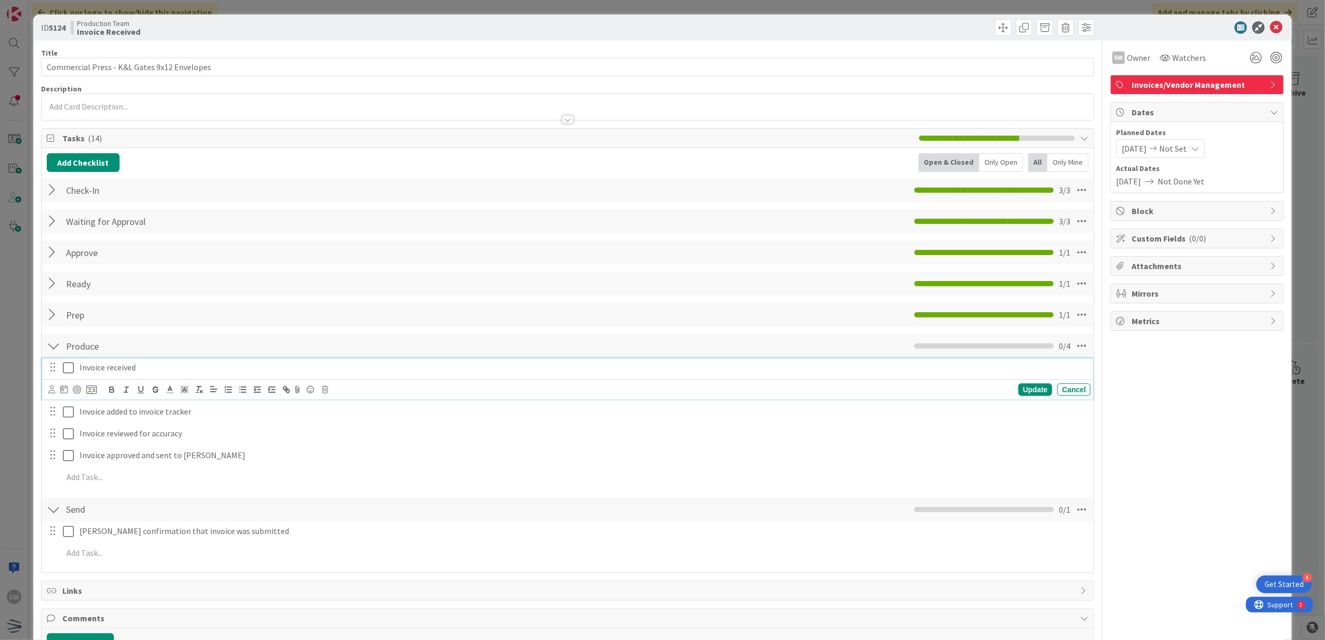
click at [73, 373] on icon at bounding box center [68, 368] width 11 height 12
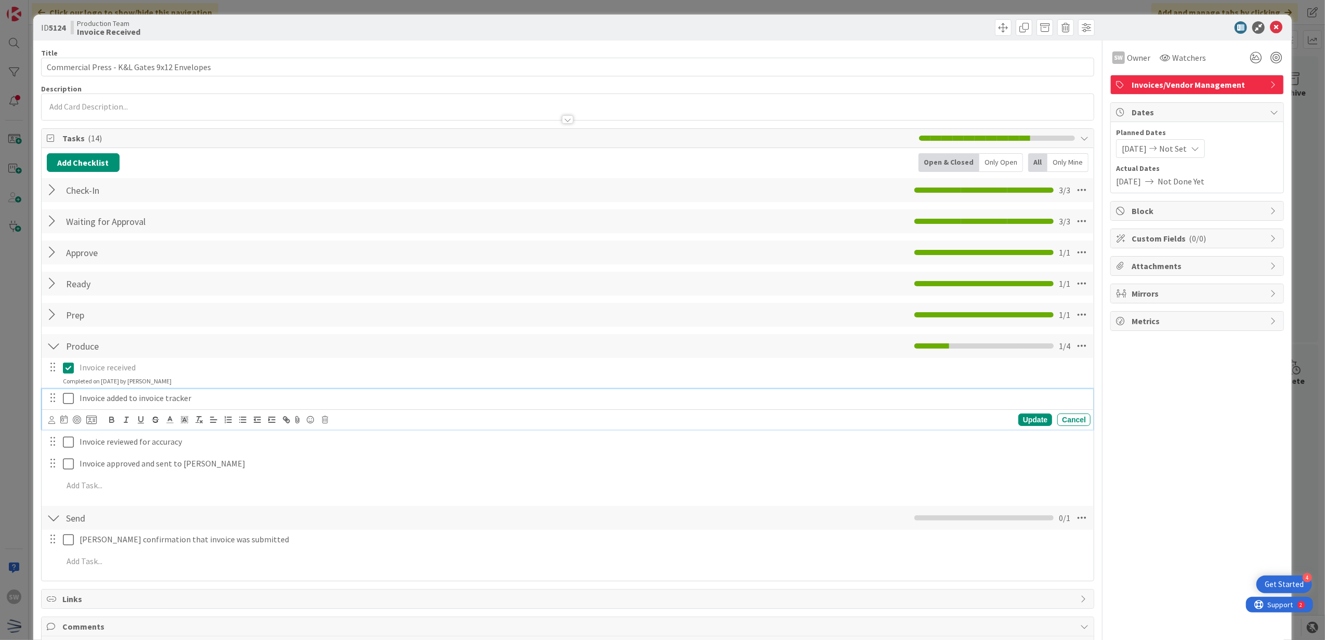
click at [68, 395] on icon at bounding box center [68, 398] width 11 height 12
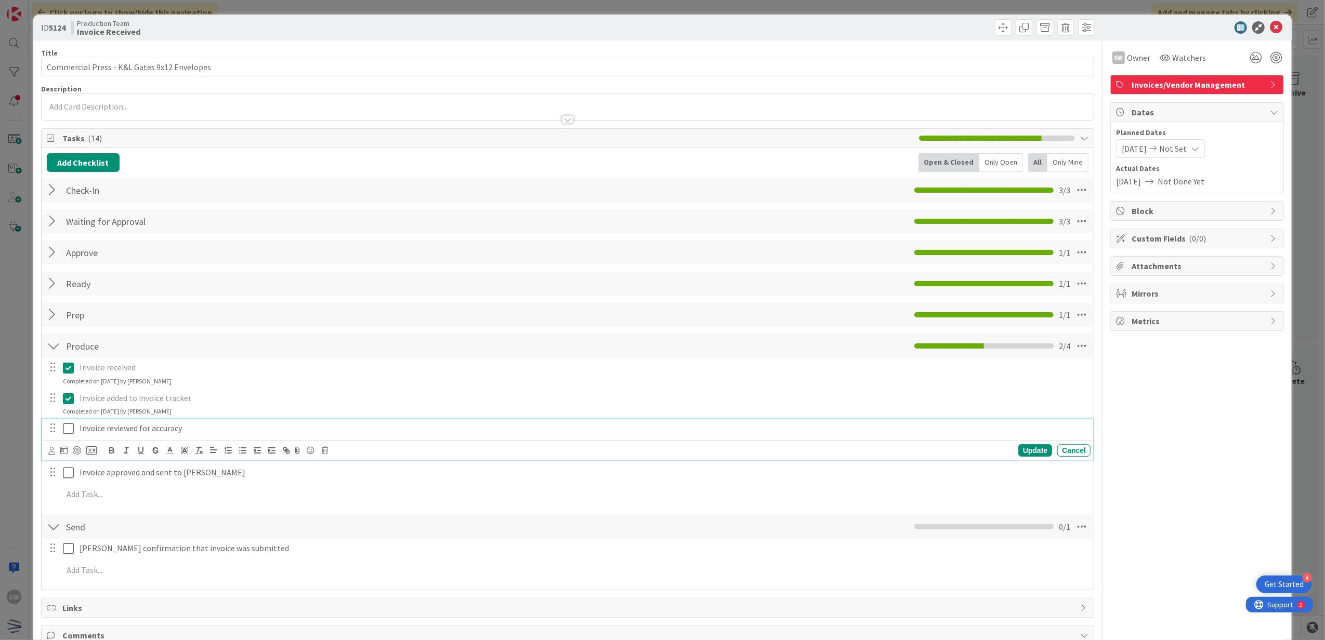
click at [69, 425] on icon at bounding box center [68, 428] width 11 height 12
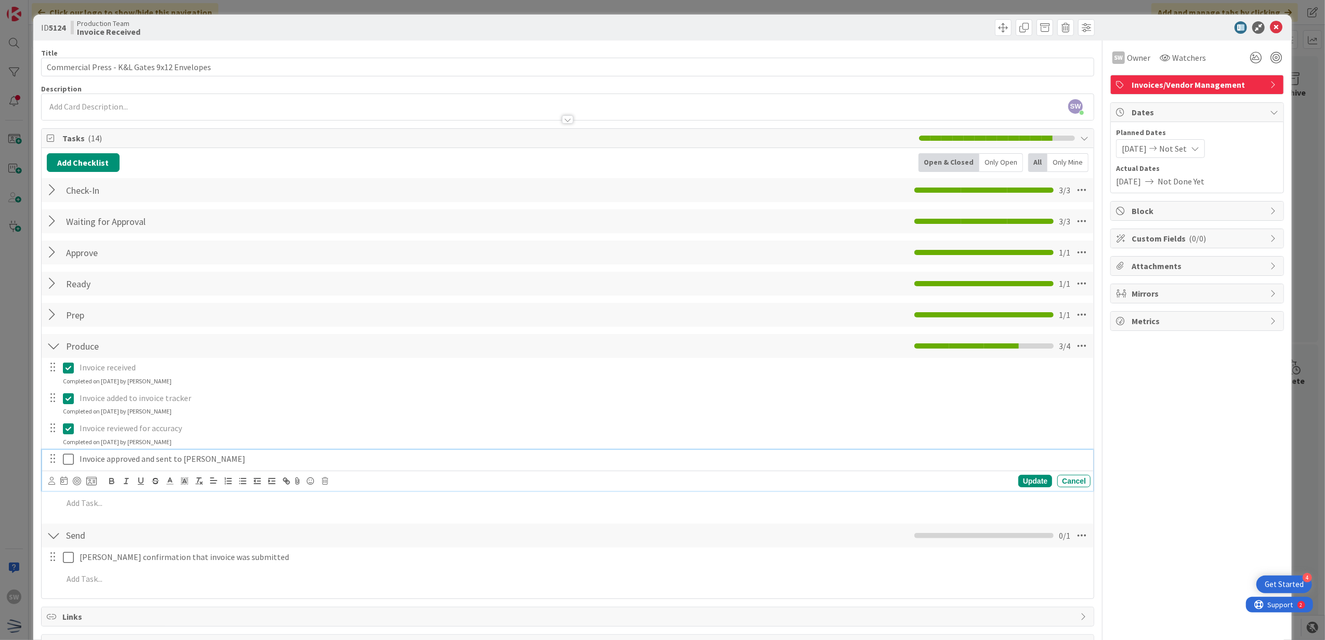
click at [71, 457] on icon at bounding box center [68, 459] width 11 height 12
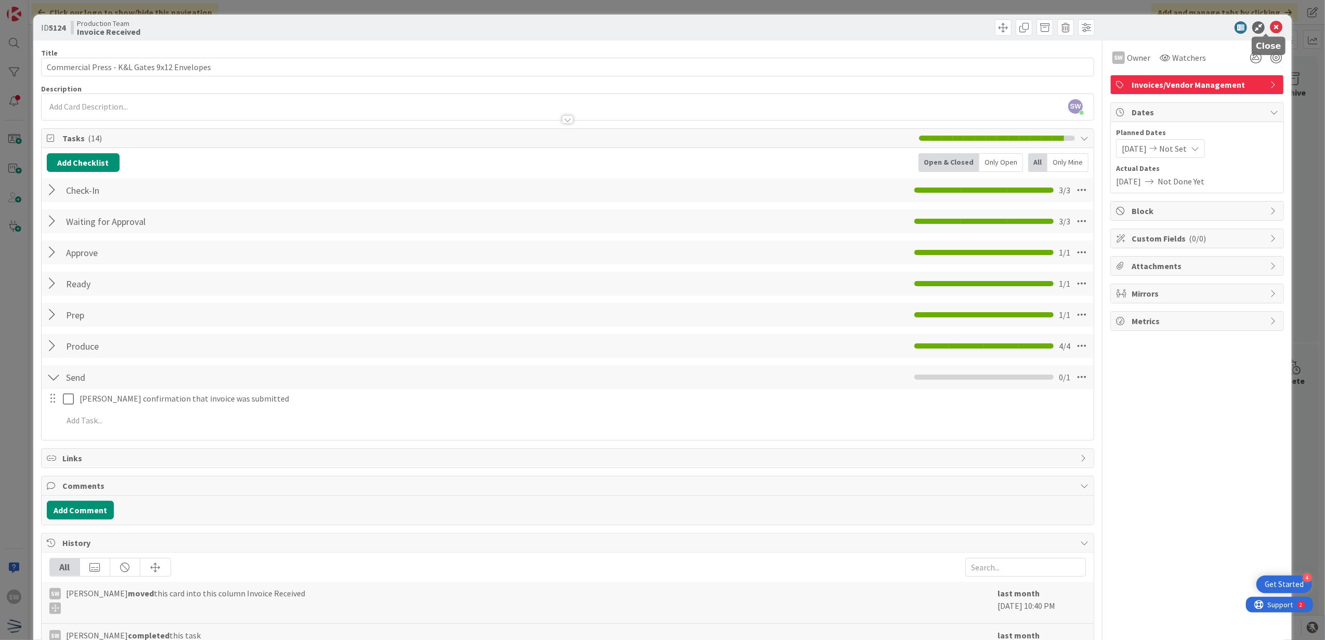
click at [1269, 23] on icon at bounding box center [1275, 27] width 12 height 12
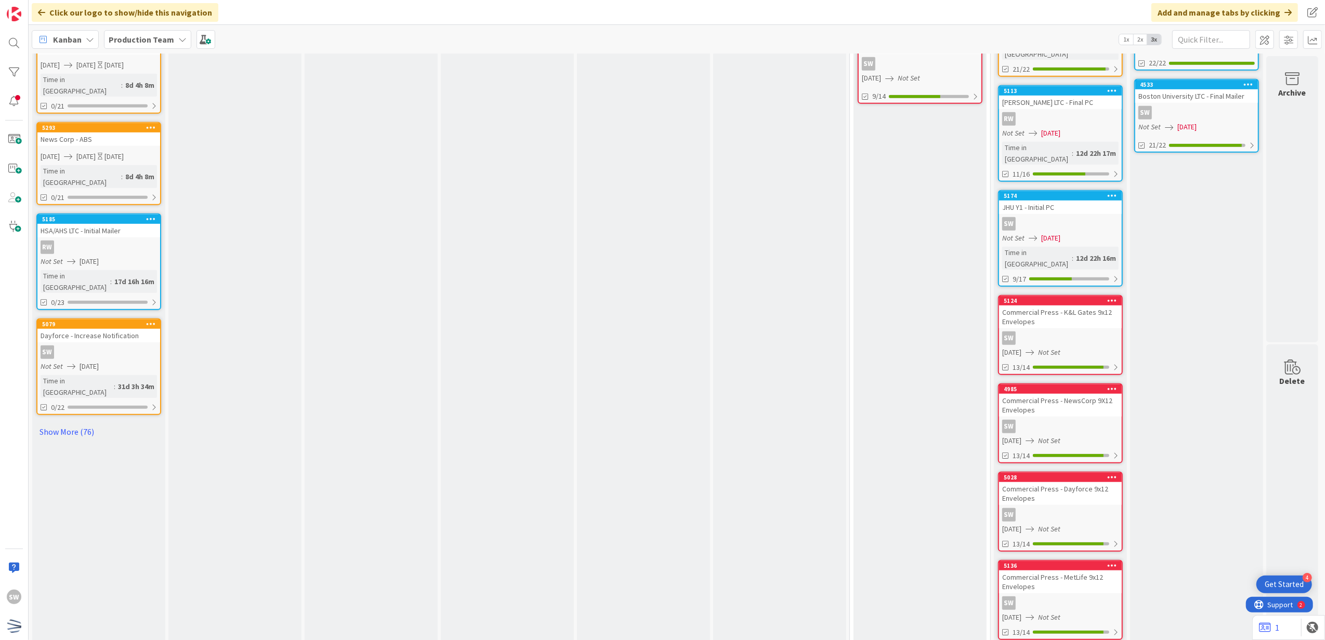
scroll to position [709, 0]
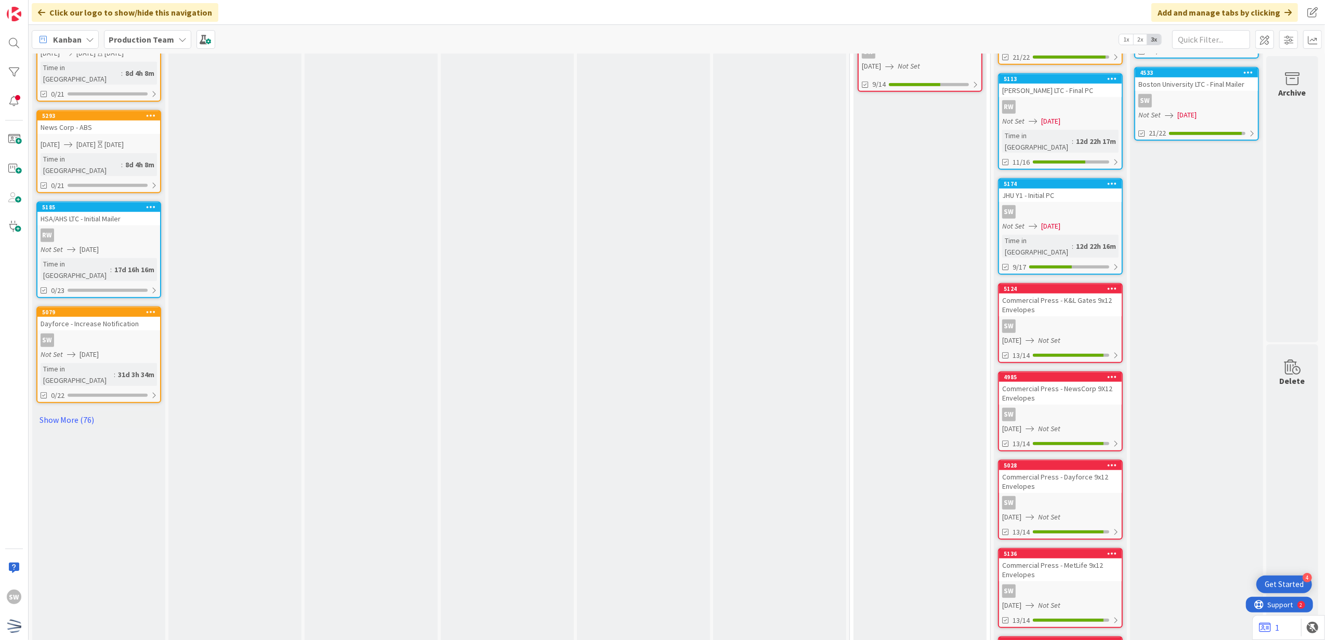
click at [1058, 408] on div "SW" at bounding box center [1060, 415] width 123 height 14
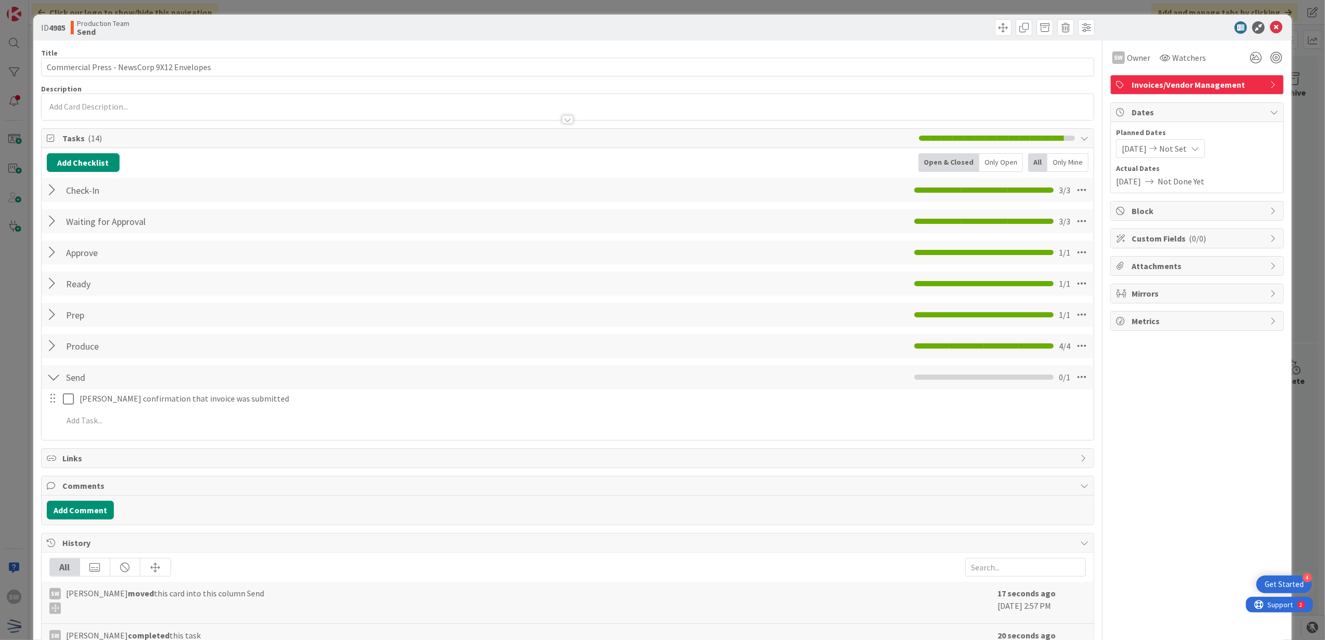
click at [52, 346] on div at bounding box center [54, 346] width 14 height 19
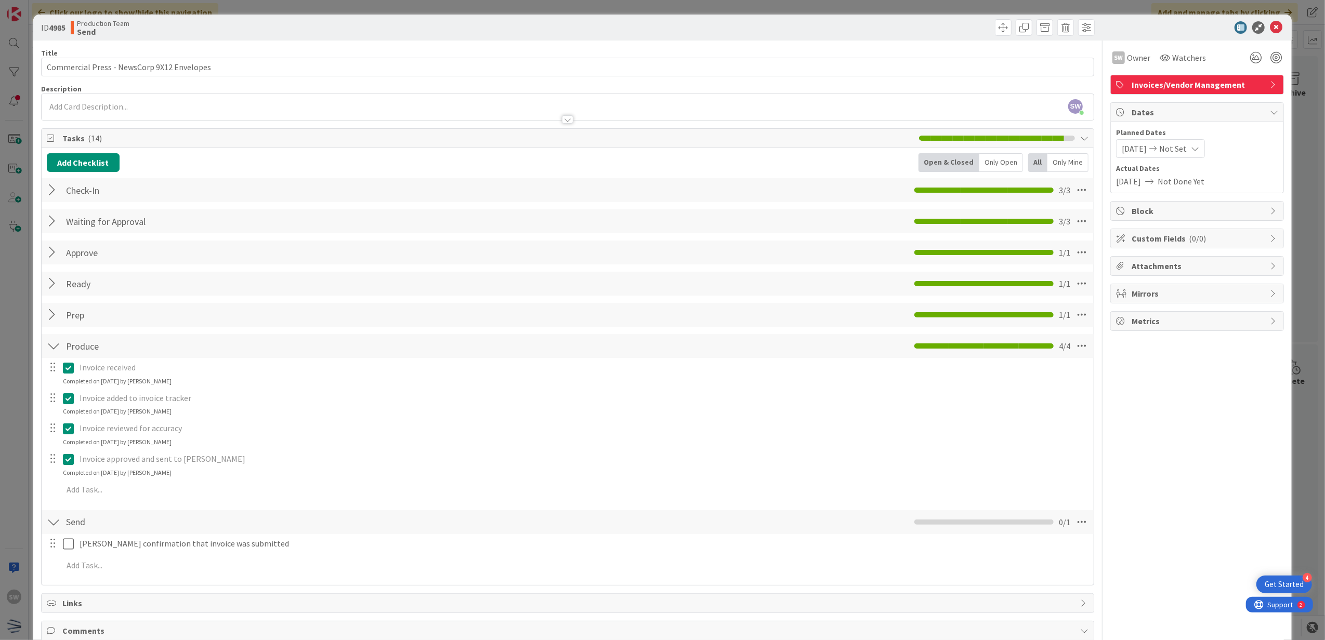
click at [67, 371] on icon at bounding box center [68, 368] width 11 height 12
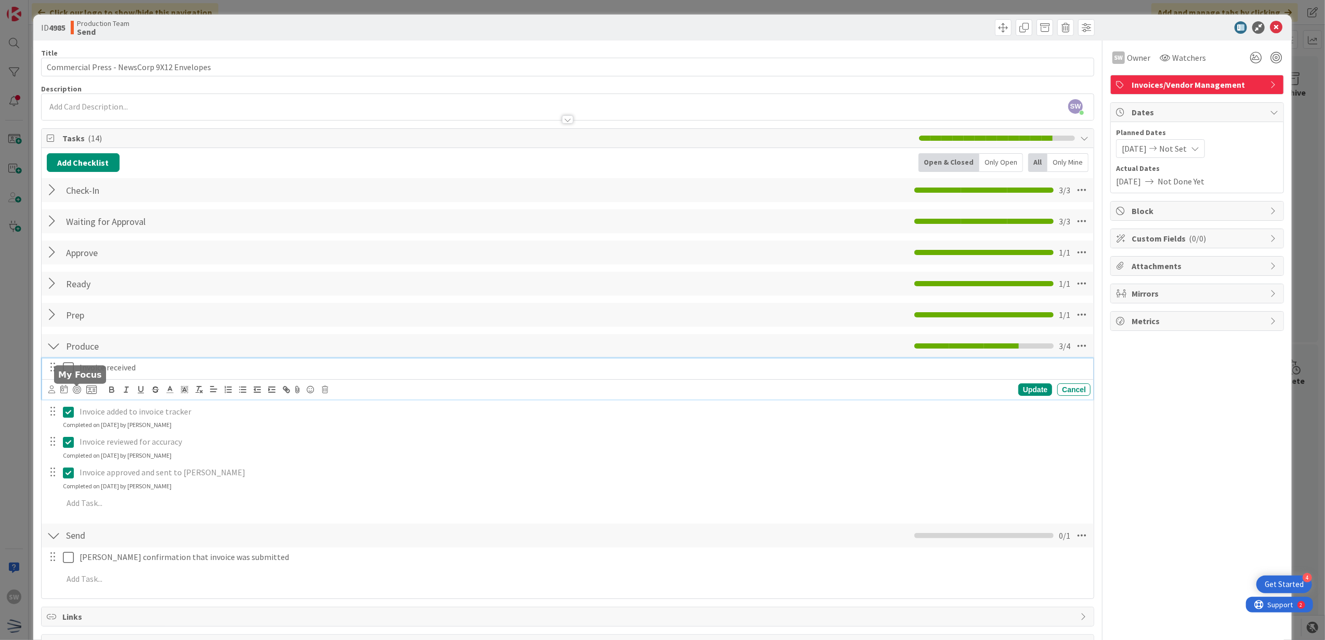
click at [74, 396] on div at bounding box center [72, 389] width 48 height 12
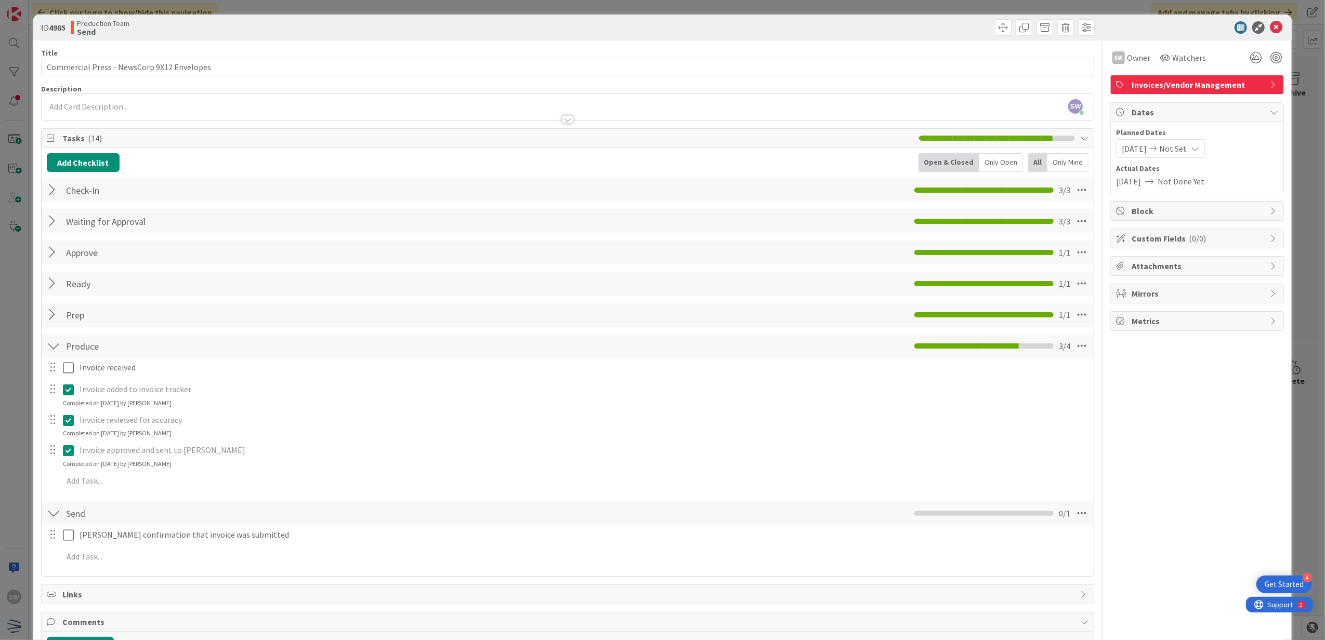
click at [72, 408] on div "Invoice added to invoice tracker Update Cancel Completed on [DATE] by [PERSON_N…" at bounding box center [567, 394] width 1051 height 28
click at [63, 423] on icon at bounding box center [68, 420] width 11 height 12
click at [75, 389] on div "Invoice added to invoice tracker" at bounding box center [582, 389] width 1015 height 18
click at [69, 389] on icon at bounding box center [68, 389] width 11 height 12
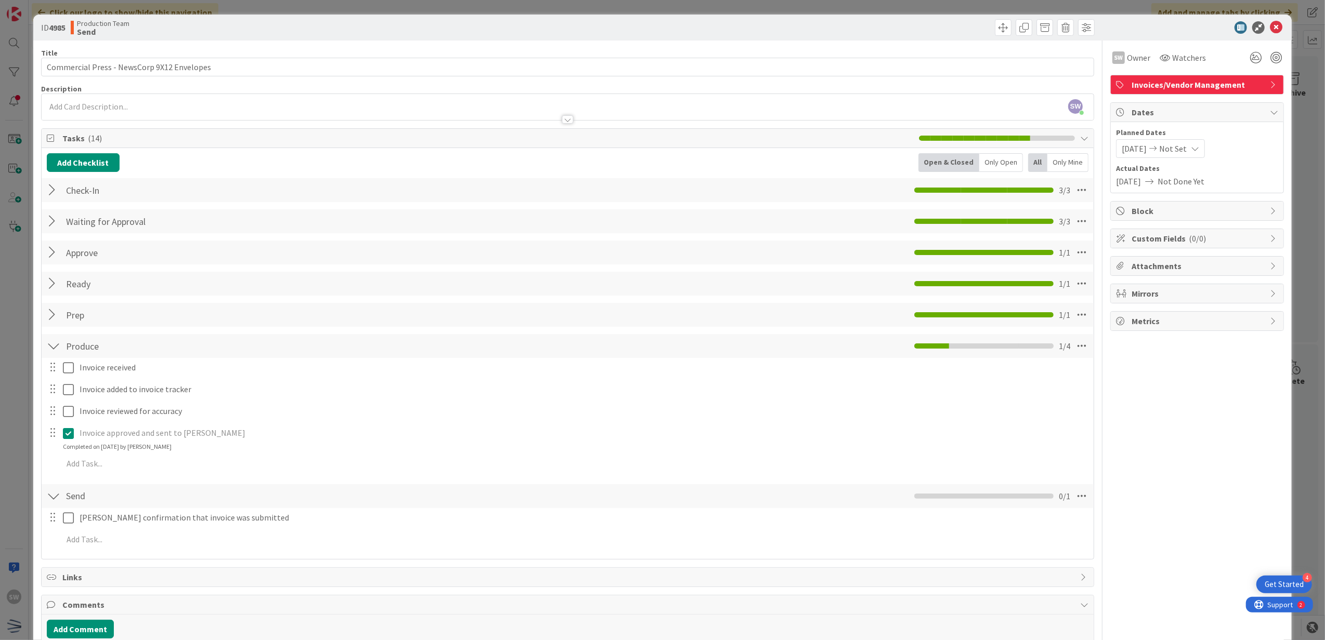
click at [63, 450] on div "Invoice approved and sent to [PERSON_NAME] Update Cancel Completed on [DATE] by…" at bounding box center [567, 438] width 1051 height 28
click at [67, 440] on icon at bounding box center [68, 433] width 11 height 12
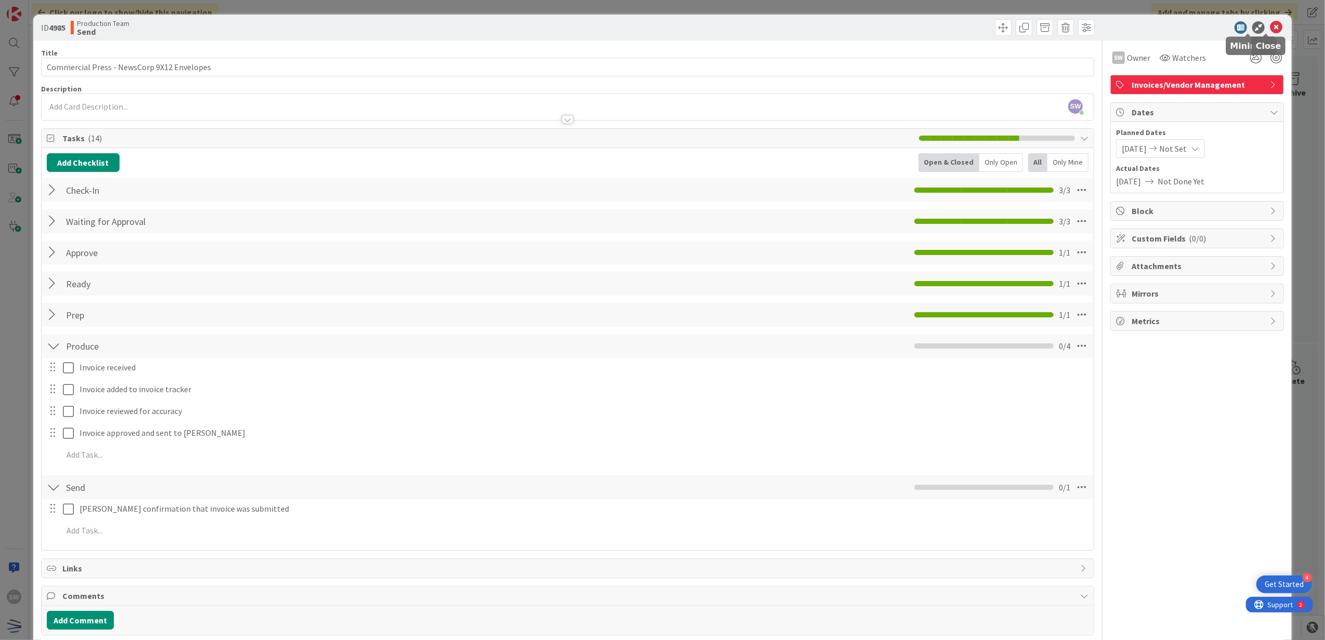
click at [1269, 30] on icon at bounding box center [1275, 27] width 12 height 12
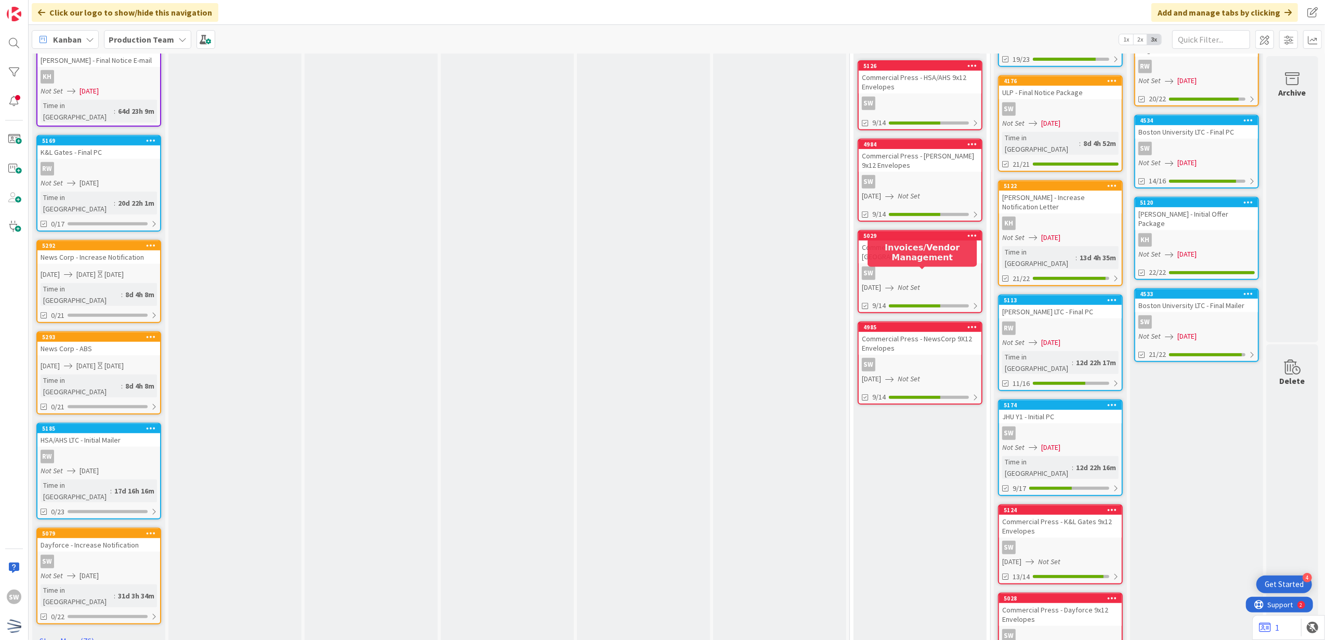
scroll to position [482, 0]
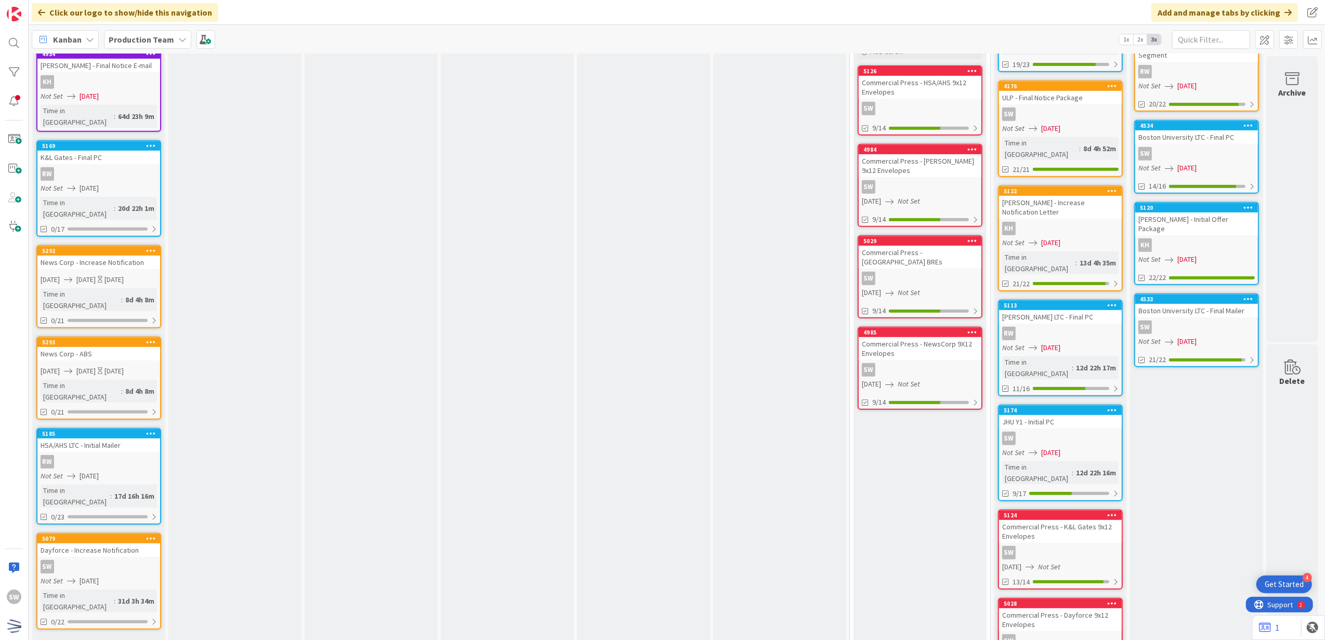
click at [938, 180] on div "SW" at bounding box center [919, 187] width 123 height 14
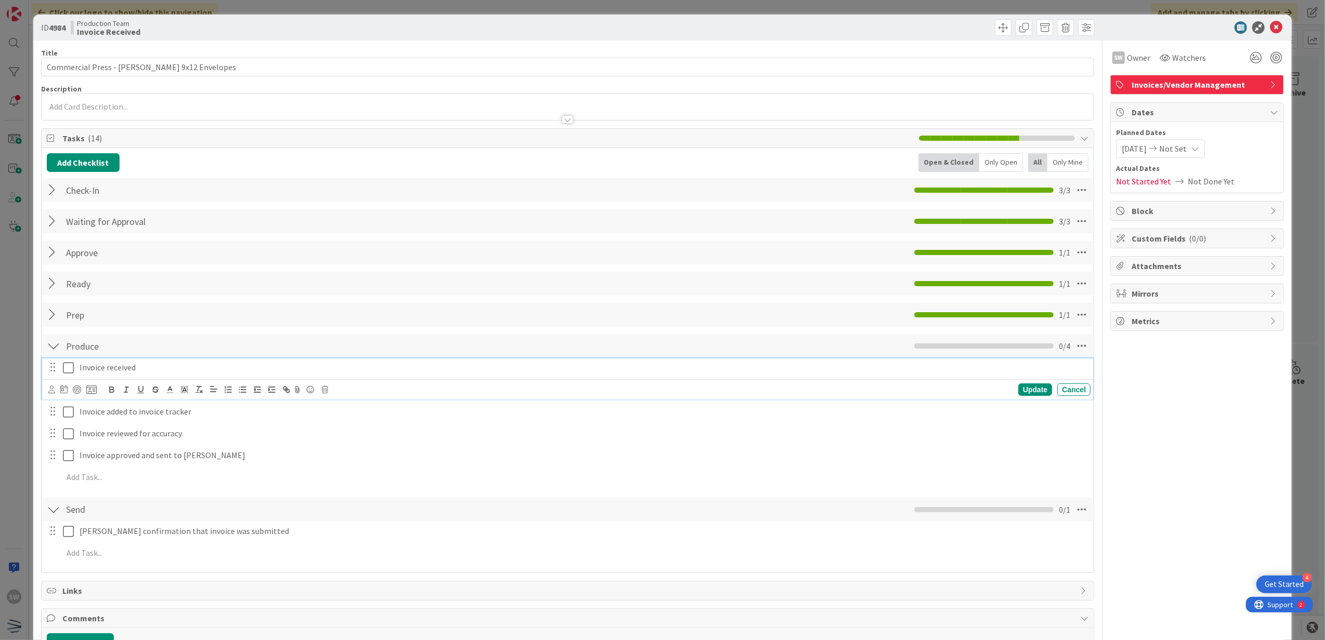
click at [69, 368] on icon at bounding box center [68, 368] width 11 height 12
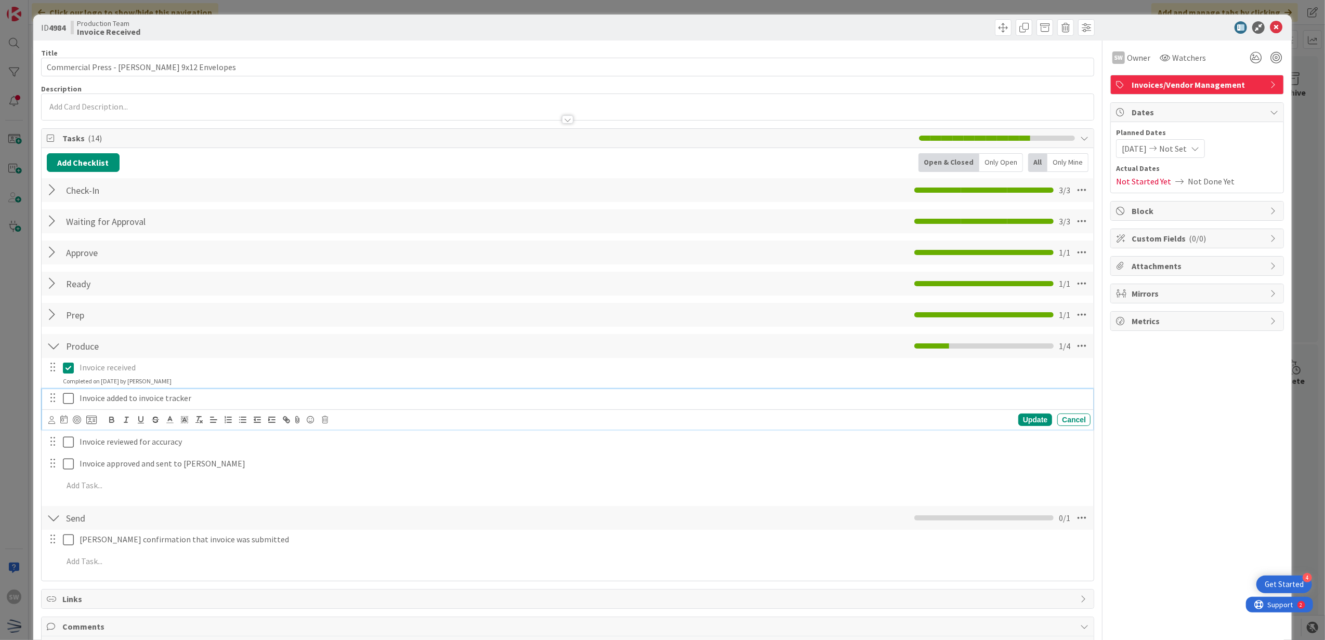
click at [76, 396] on div "Invoice added to invoice tracker" at bounding box center [582, 398] width 1015 height 18
click at [71, 402] on icon at bounding box center [68, 398] width 11 height 12
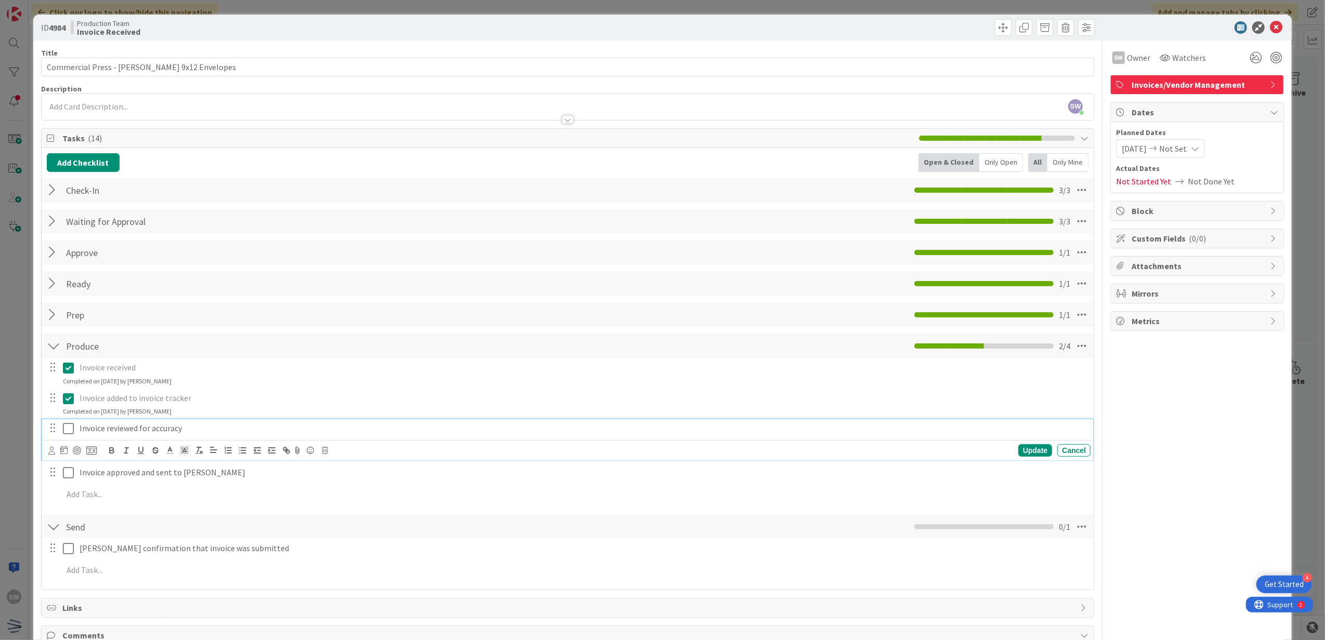
click at [71, 429] on icon at bounding box center [68, 428] width 11 height 12
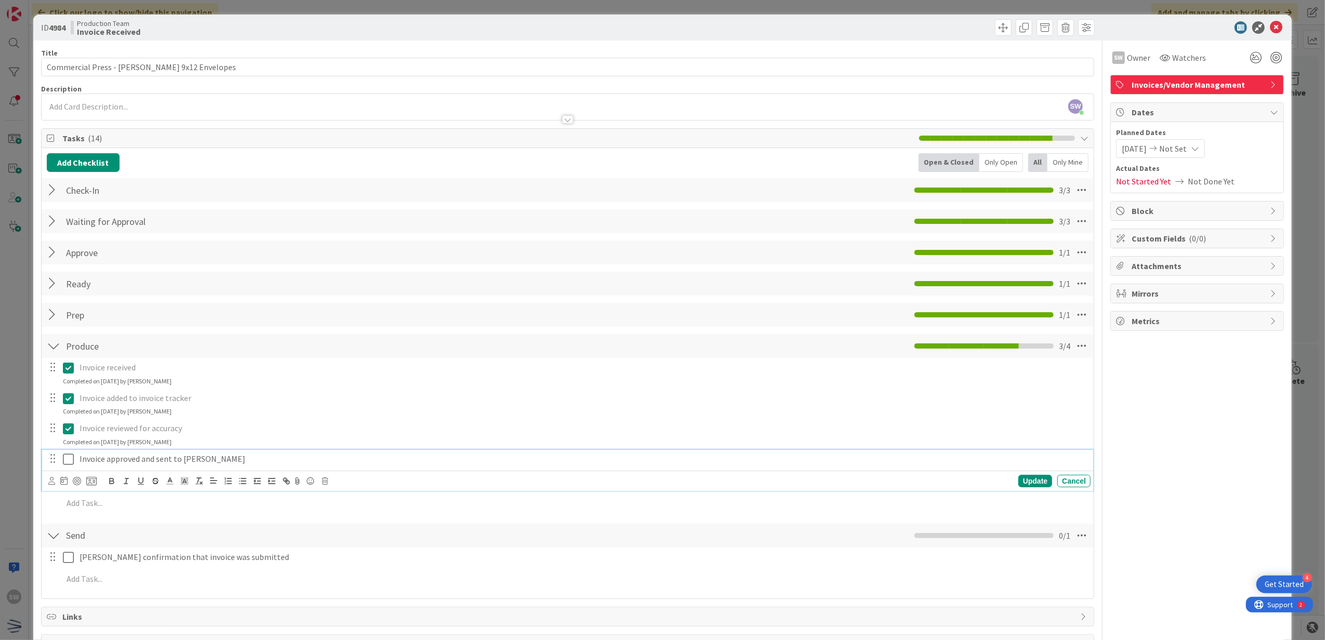
click at [67, 453] on button at bounding box center [69, 459] width 12 height 17
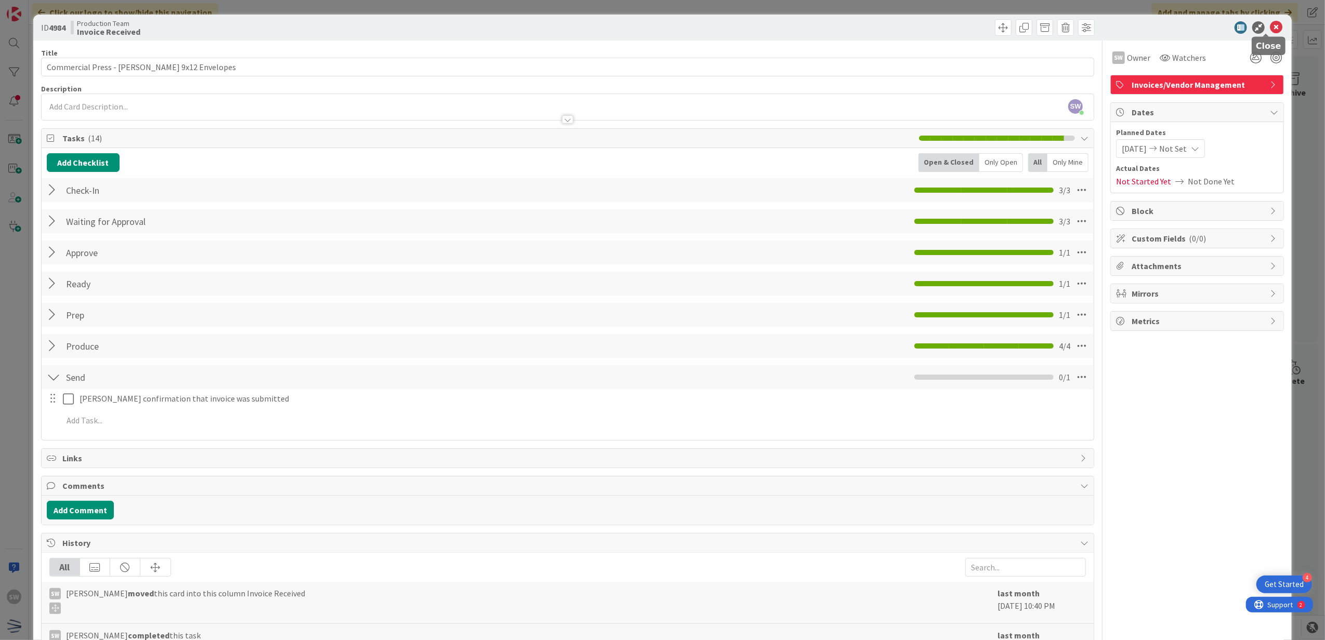
click at [1269, 31] on icon at bounding box center [1275, 27] width 12 height 12
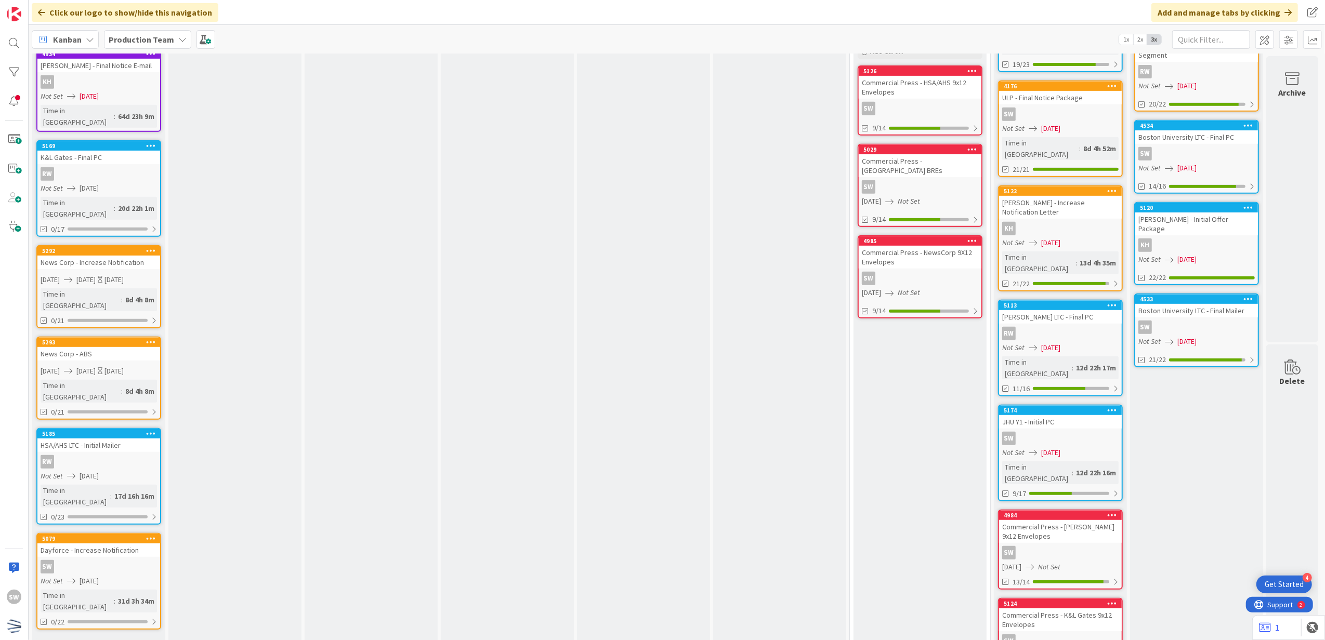
click at [913, 196] on span "Not Set" at bounding box center [908, 201] width 22 height 11
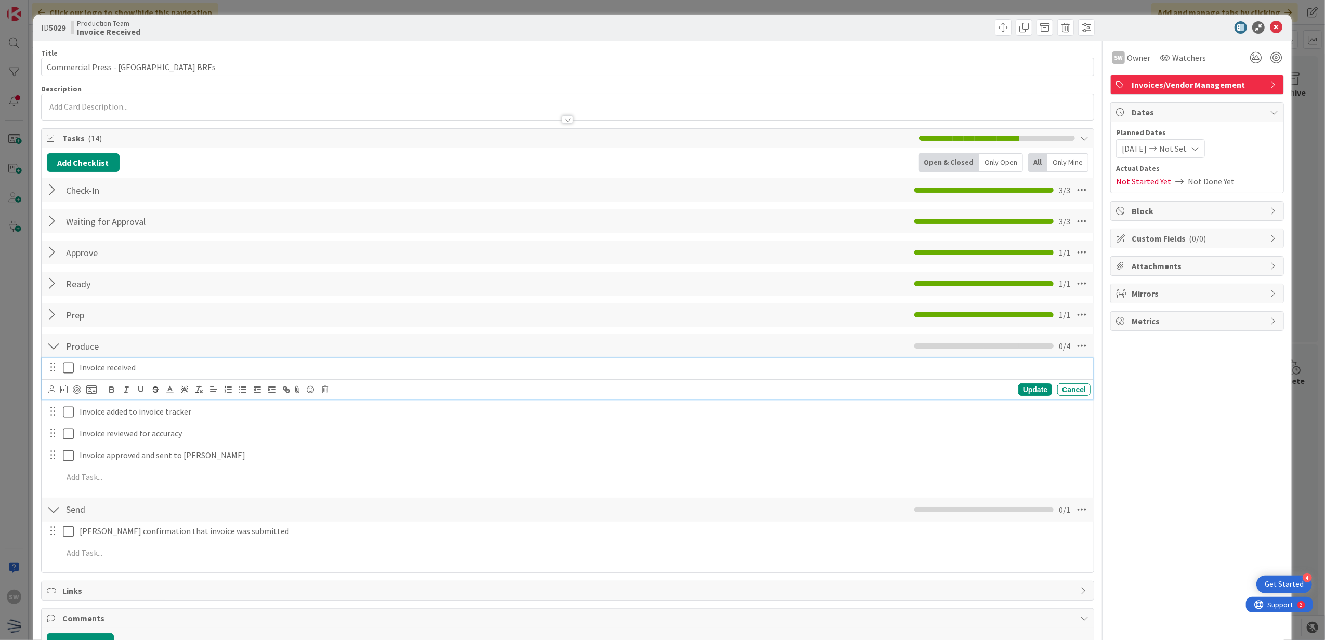
click at [69, 363] on icon at bounding box center [68, 368] width 11 height 12
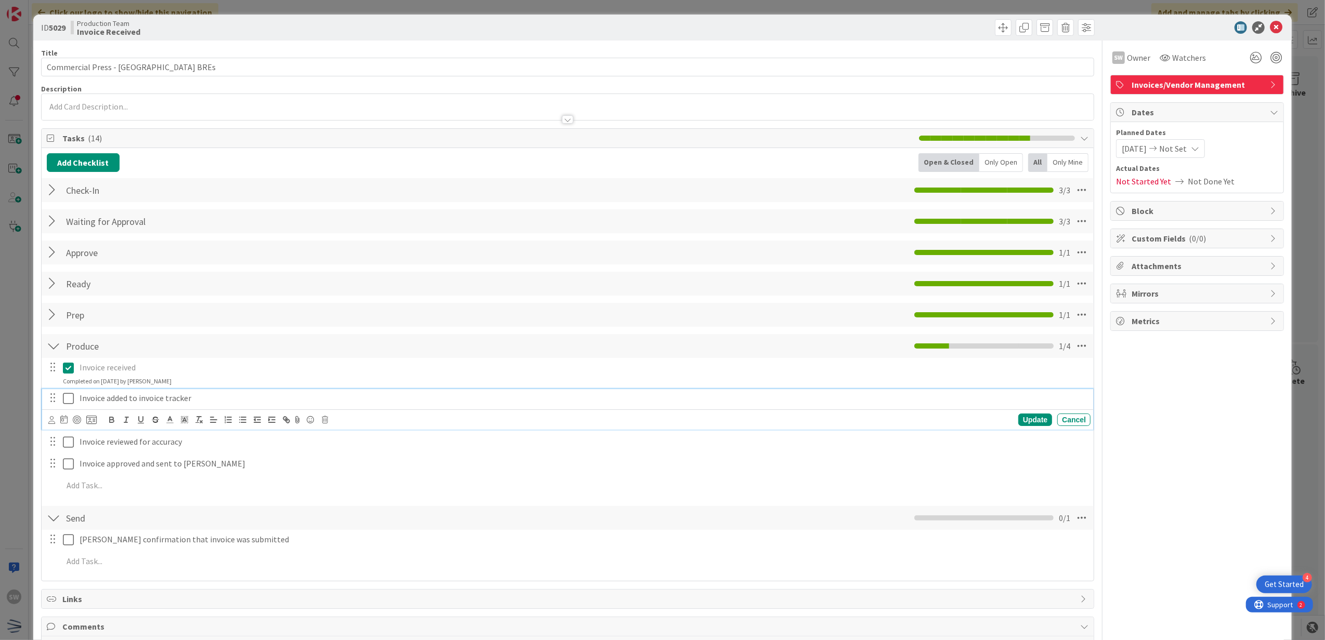
click at [63, 403] on icon at bounding box center [68, 398] width 11 height 12
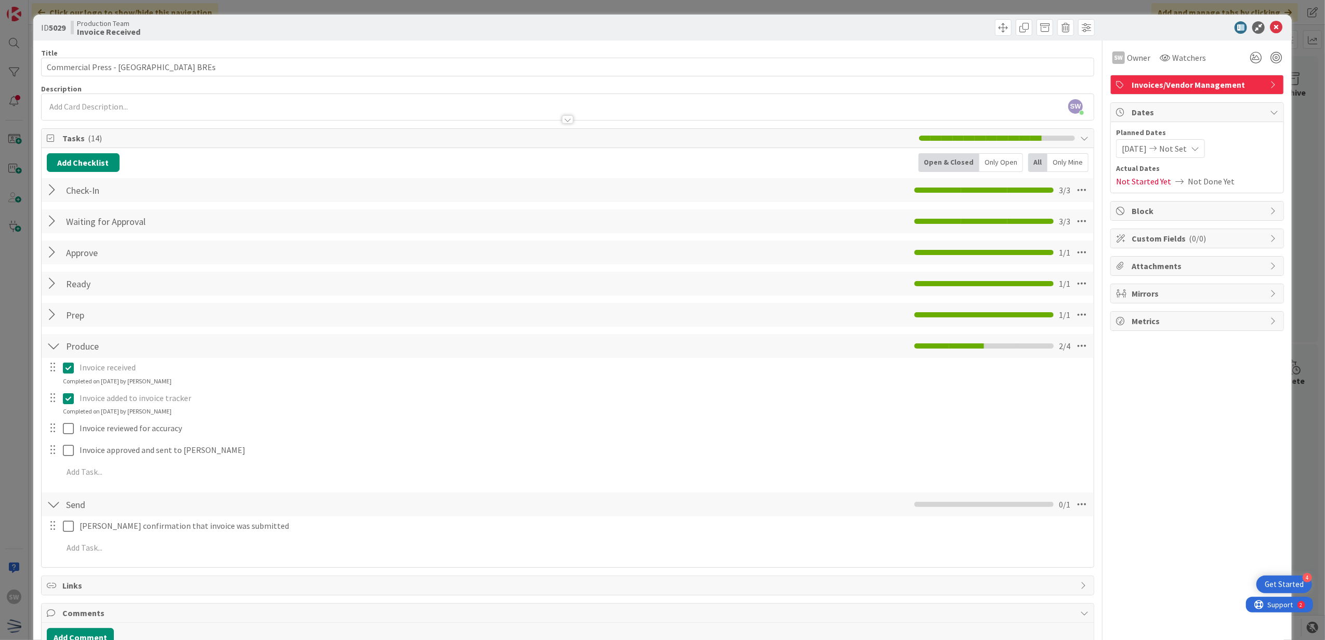
click at [72, 420] on div at bounding box center [60, 428] width 29 height 18
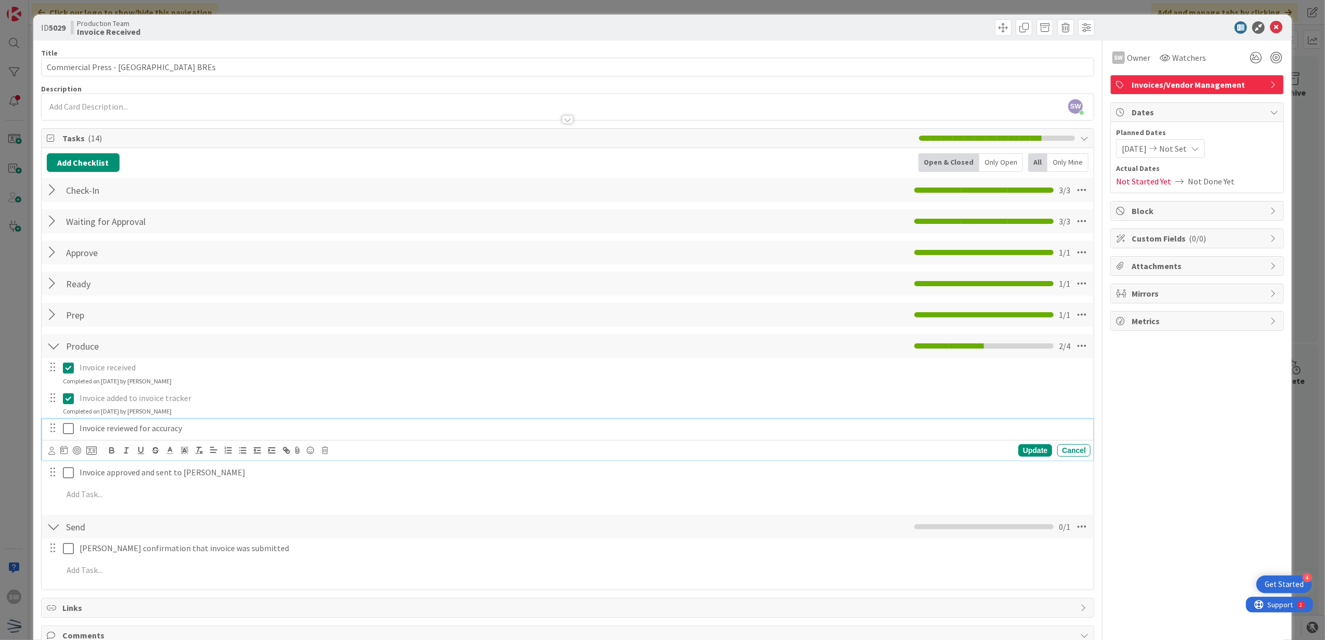
click at [68, 425] on icon at bounding box center [68, 428] width 11 height 12
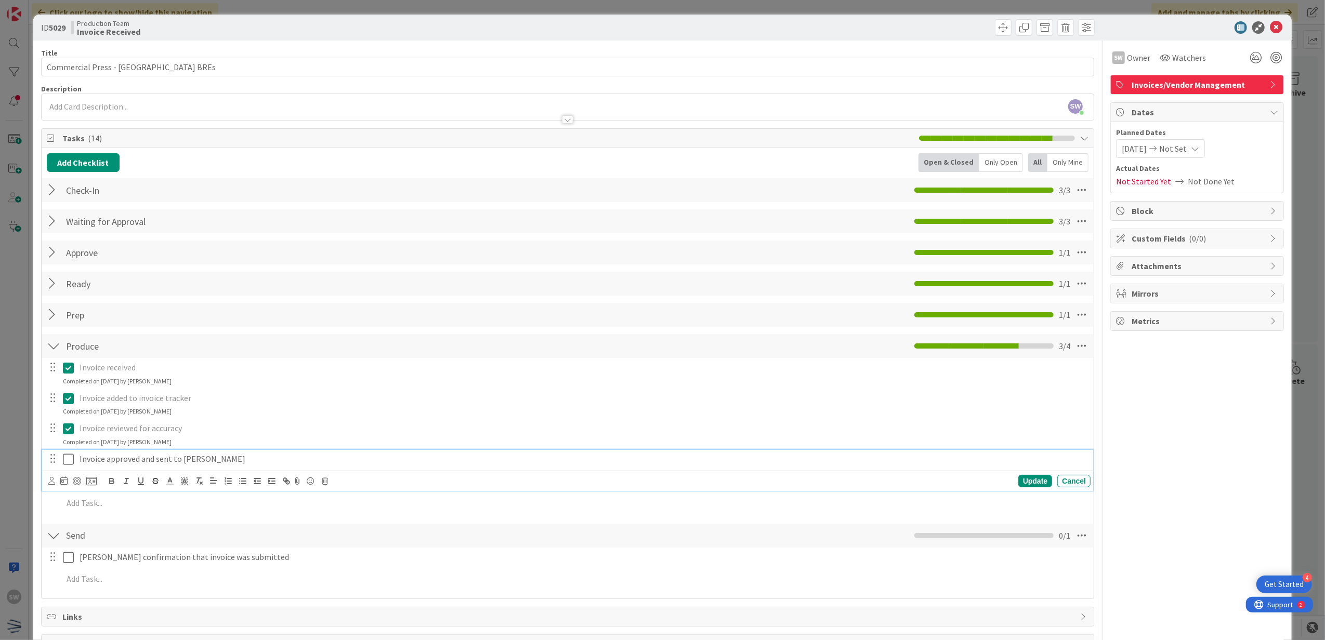
click at [73, 453] on button at bounding box center [69, 459] width 12 height 17
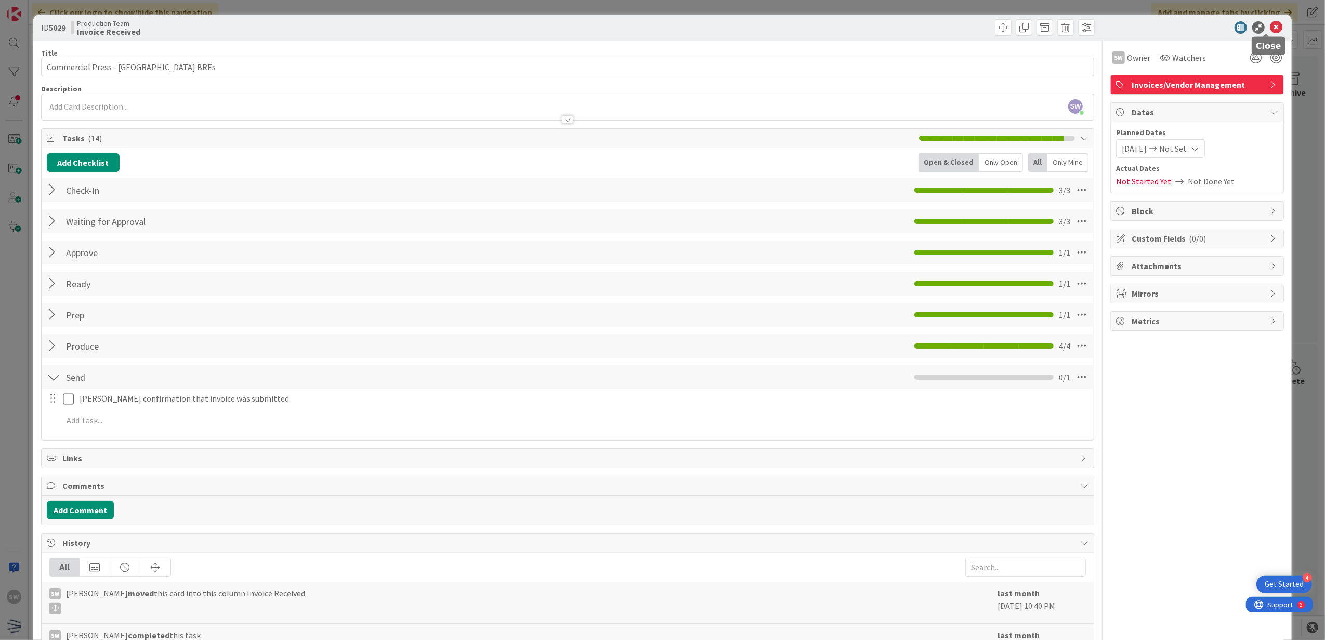
click at [1269, 25] on icon at bounding box center [1275, 27] width 12 height 12
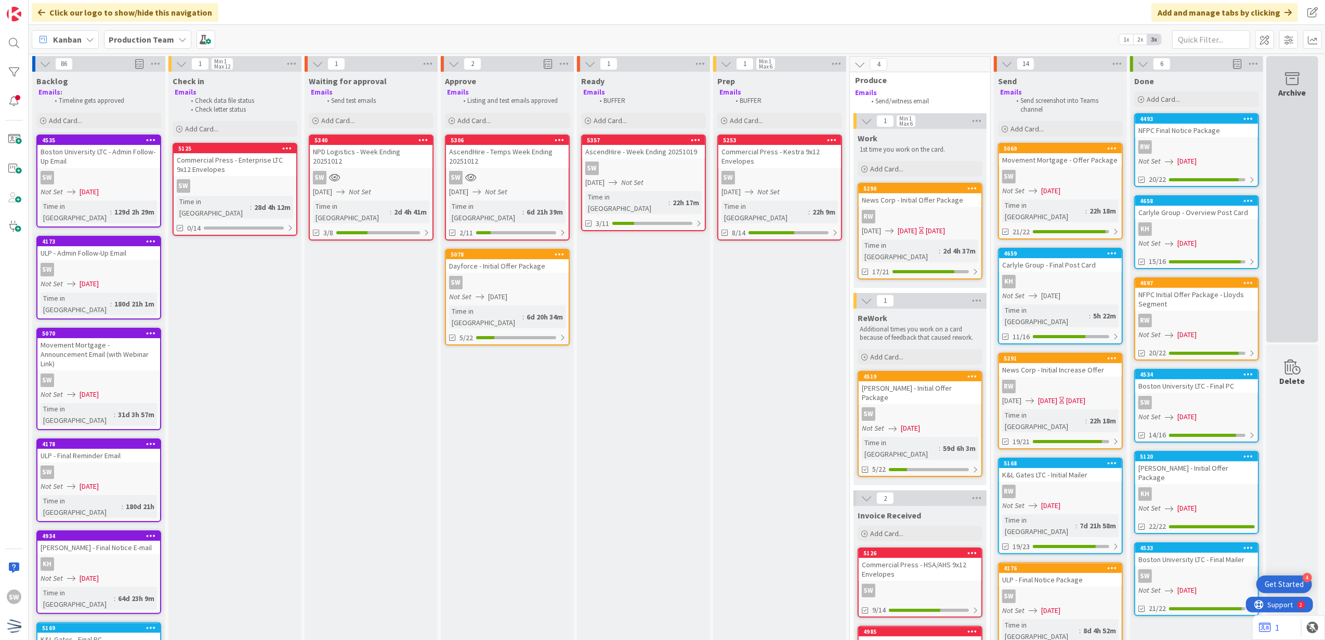
scroll to position [69, 7]
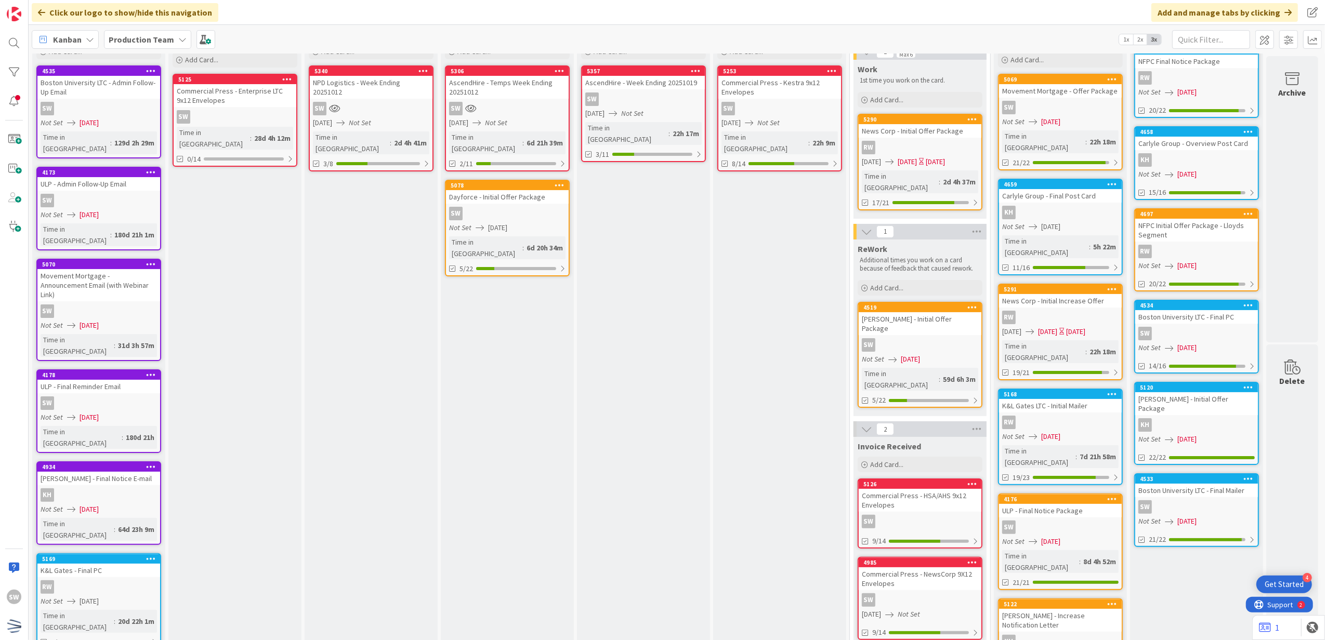
click at [1214, 399] on div "[PERSON_NAME] - Initial Offer Package" at bounding box center [1196, 403] width 123 height 23
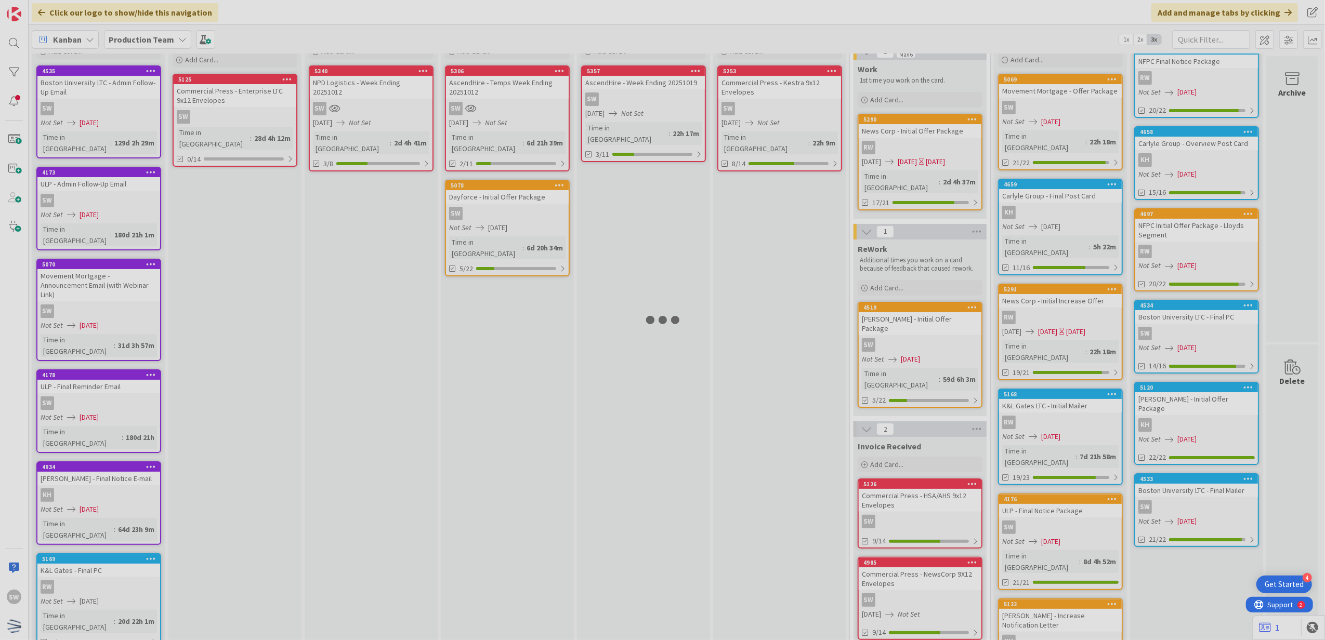
click at [1214, 399] on div at bounding box center [662, 320] width 1325 height 640
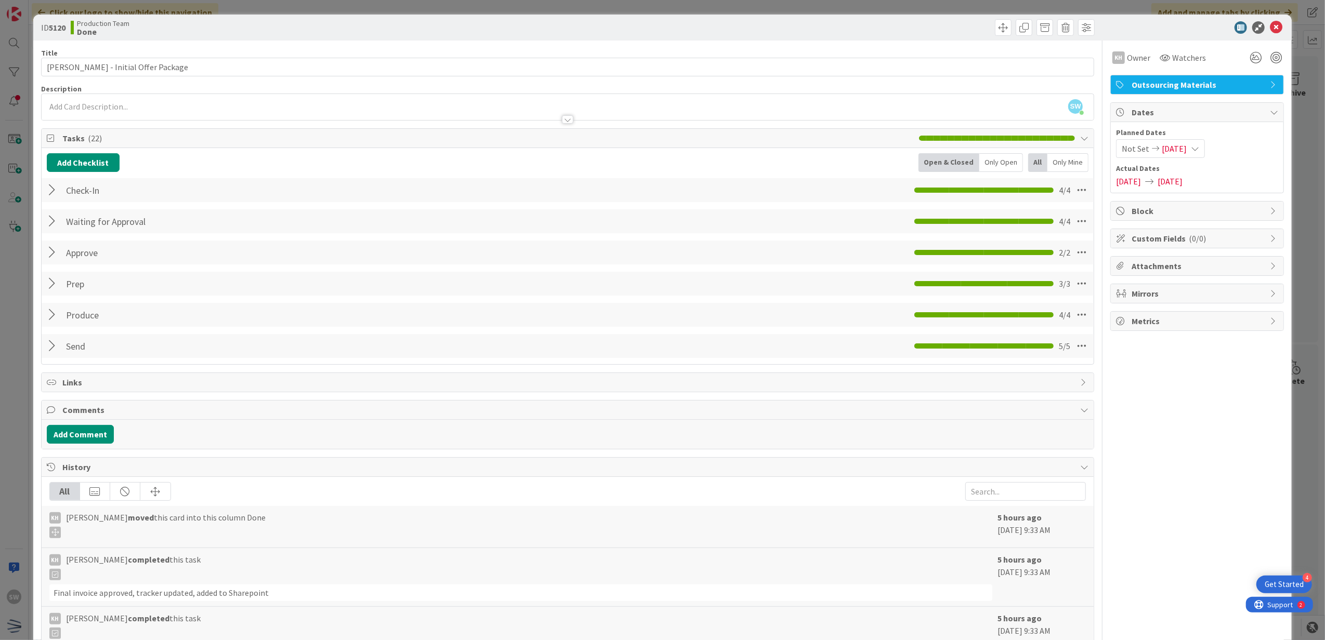
click at [1273, 30] on div at bounding box center [1192, 27] width 184 height 12
click at [1269, 28] on icon at bounding box center [1275, 27] width 12 height 12
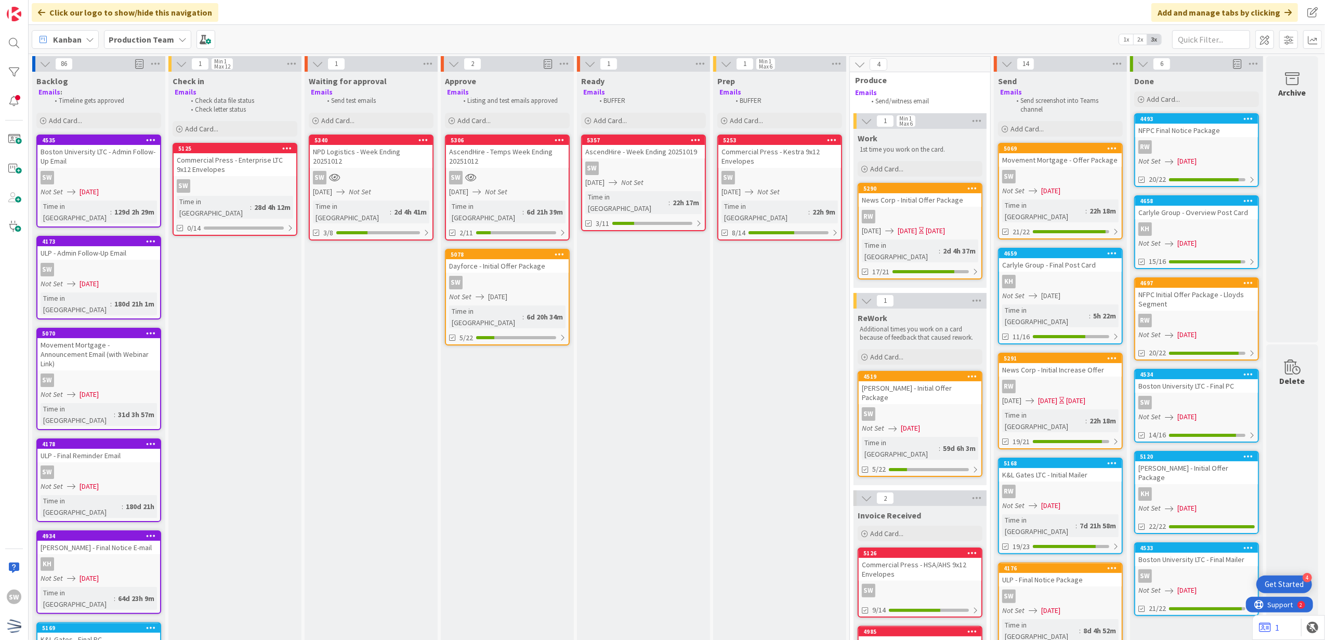
click at [146, 139] on icon at bounding box center [151, 139] width 10 height 7
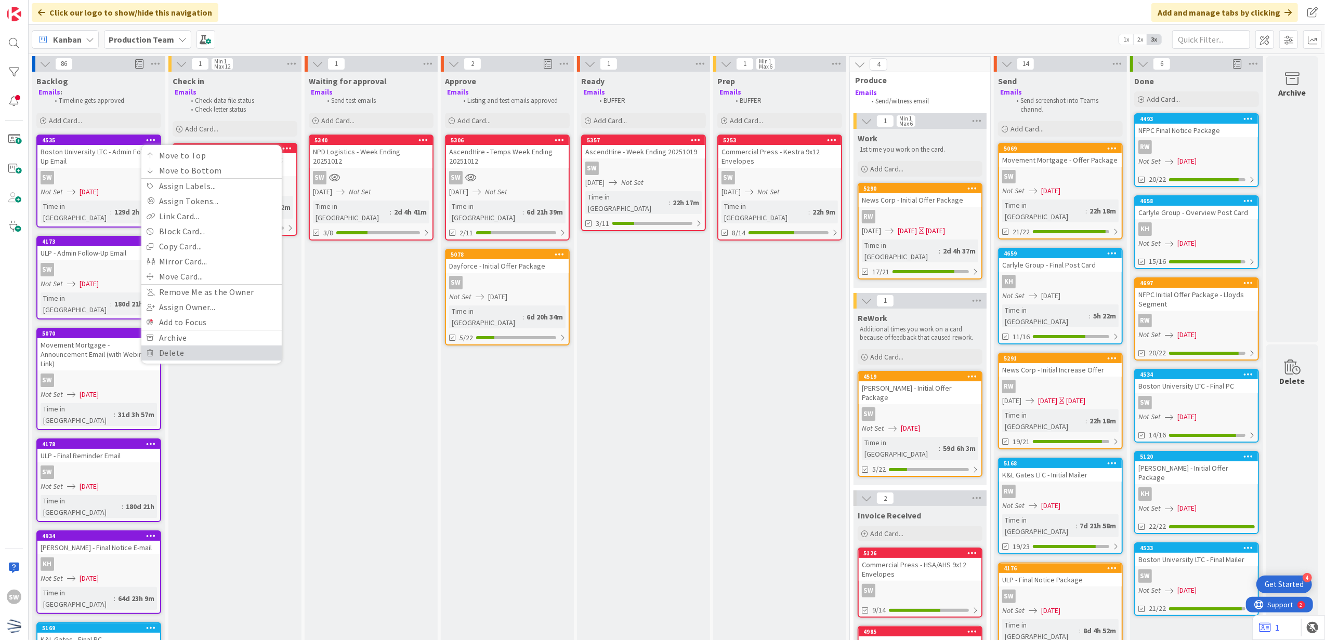
click at [188, 356] on link "Delete" at bounding box center [211, 353] width 140 height 15
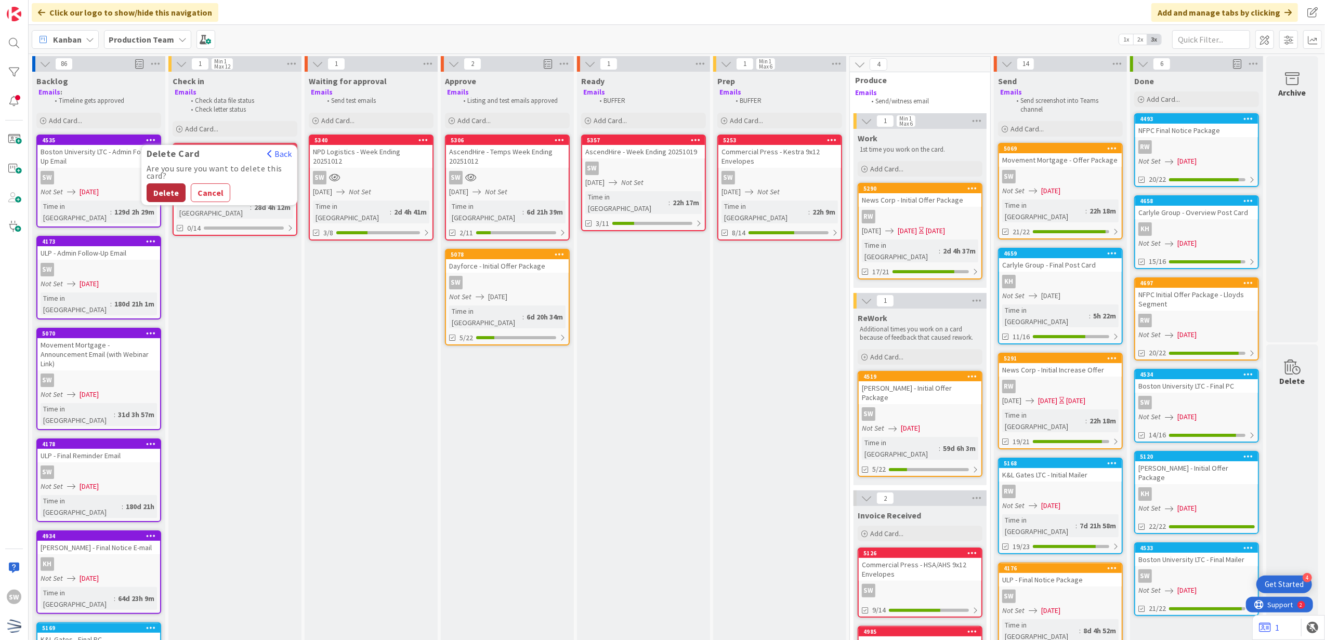
click at [156, 188] on button "Delete" at bounding box center [166, 192] width 39 height 19
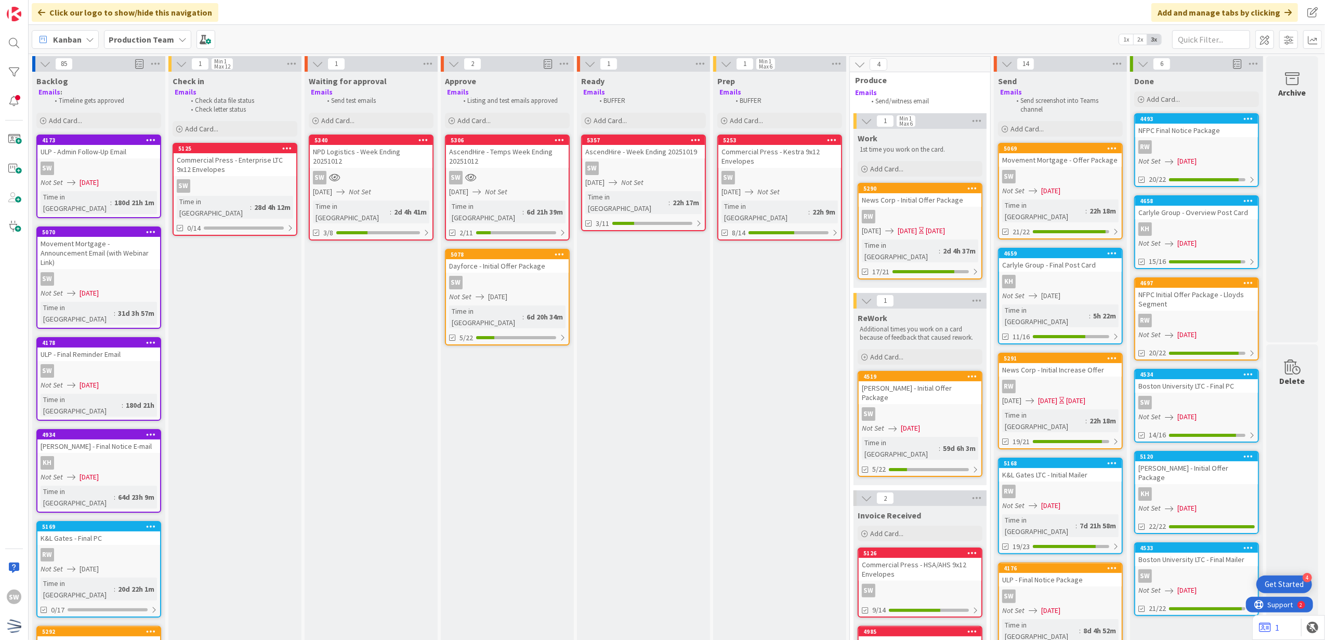
click at [146, 136] on icon at bounding box center [151, 139] width 10 height 7
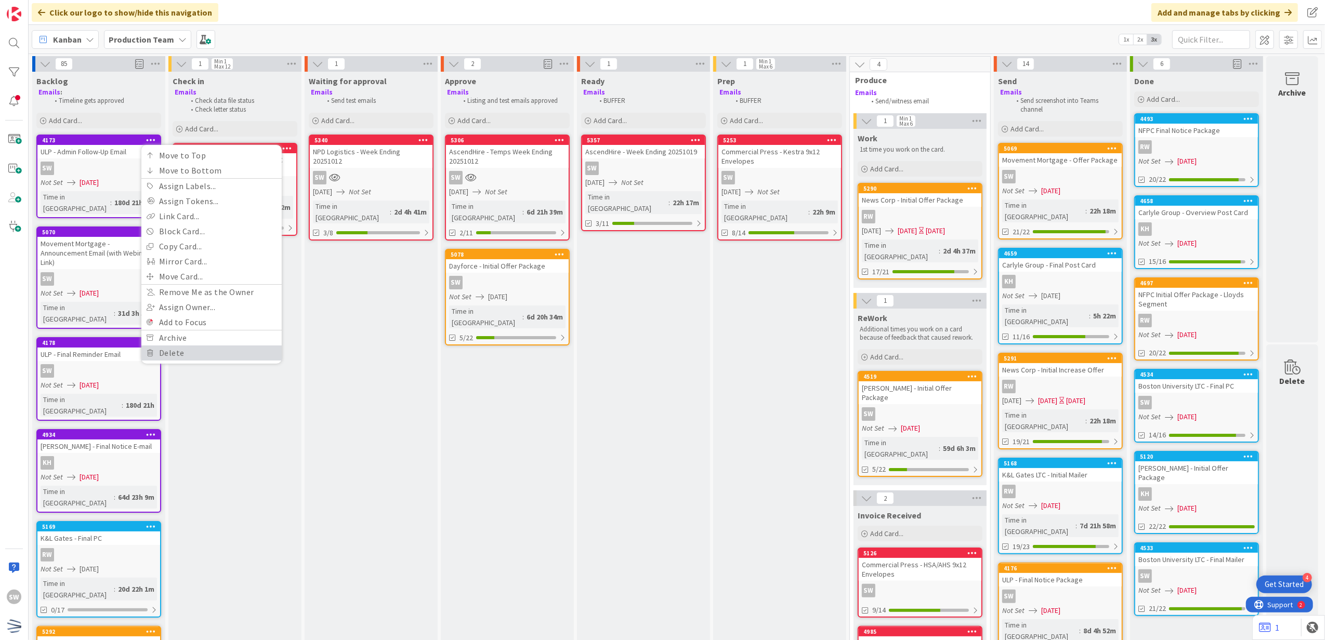
click at [154, 354] on link "Delete" at bounding box center [211, 353] width 140 height 15
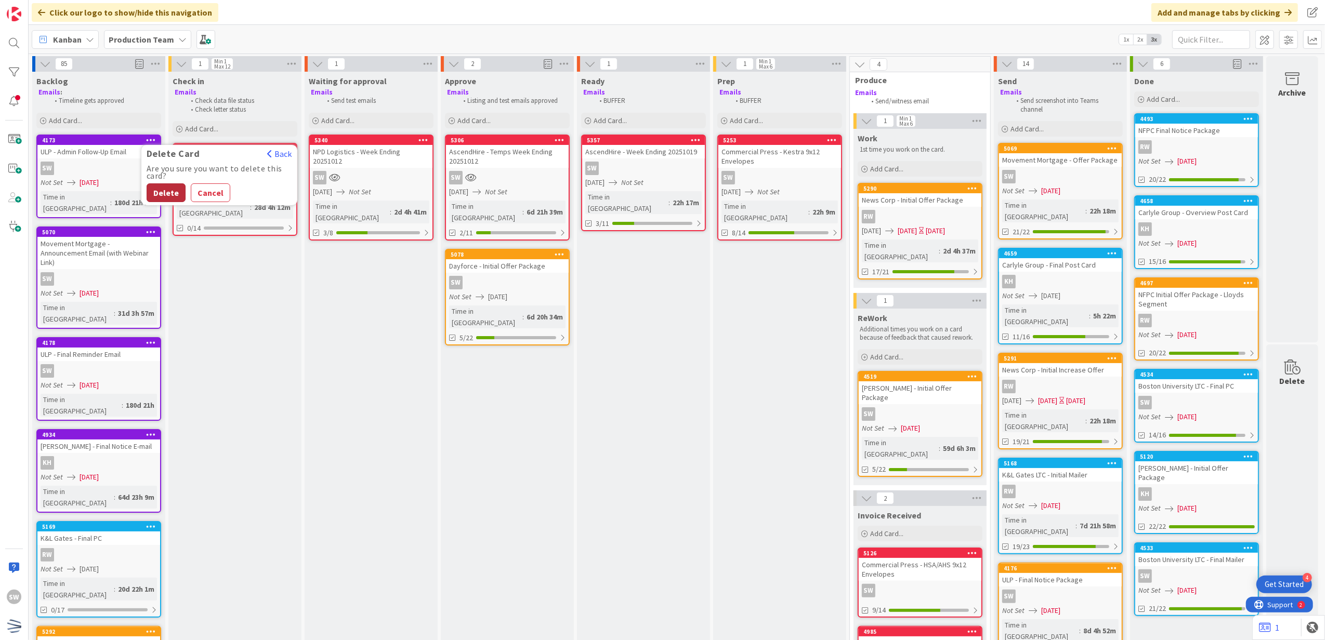
click at [147, 192] on button "Delete" at bounding box center [166, 192] width 39 height 19
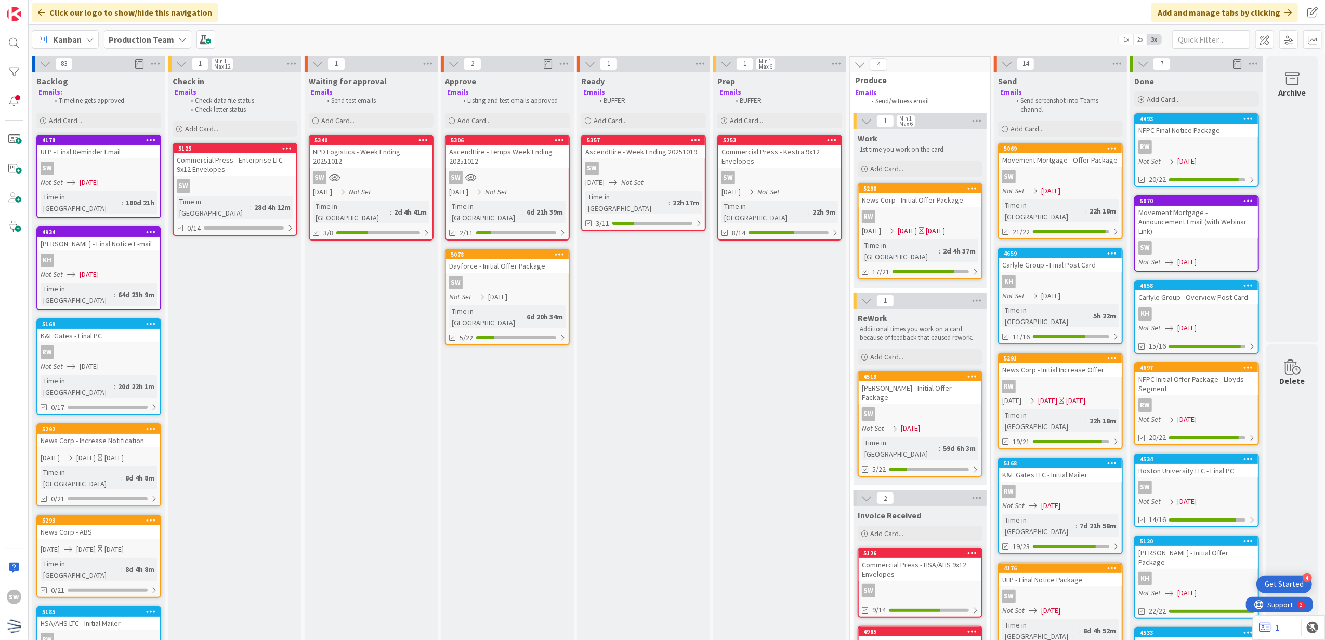
click at [1229, 212] on div "Movement Mortgage - Announcement Email (with Webinar Link)" at bounding box center [1196, 222] width 123 height 32
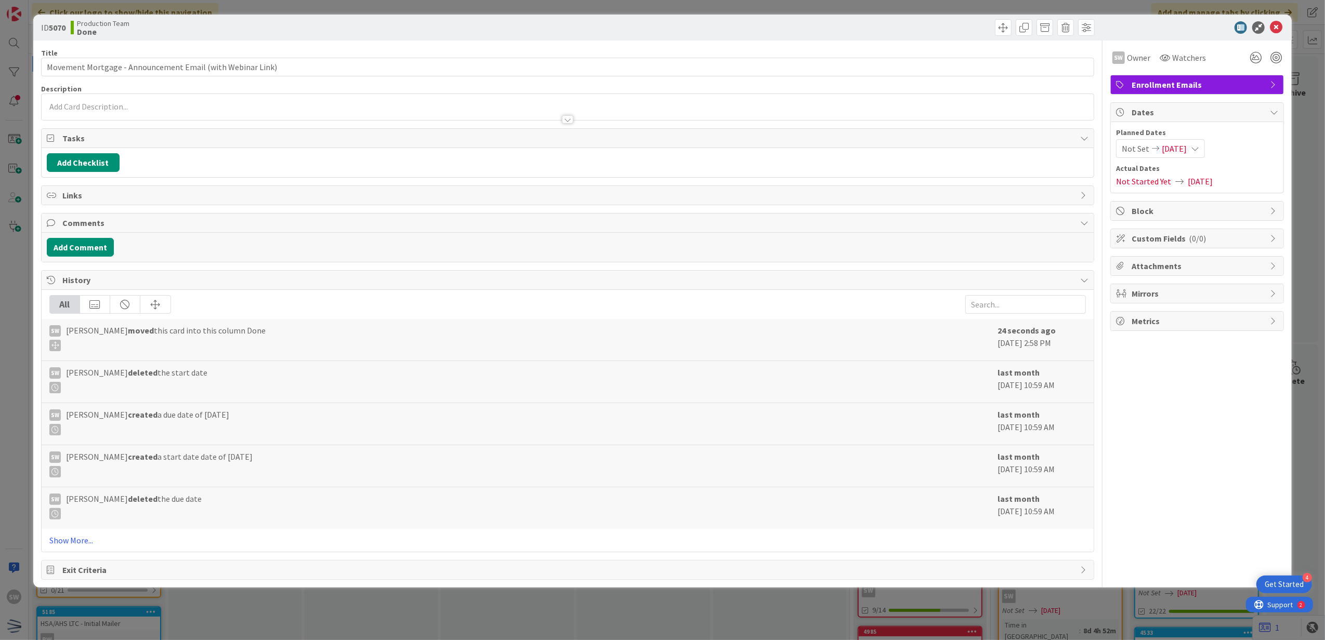
click at [1186, 152] on span "[DATE]" at bounding box center [1173, 148] width 25 height 12
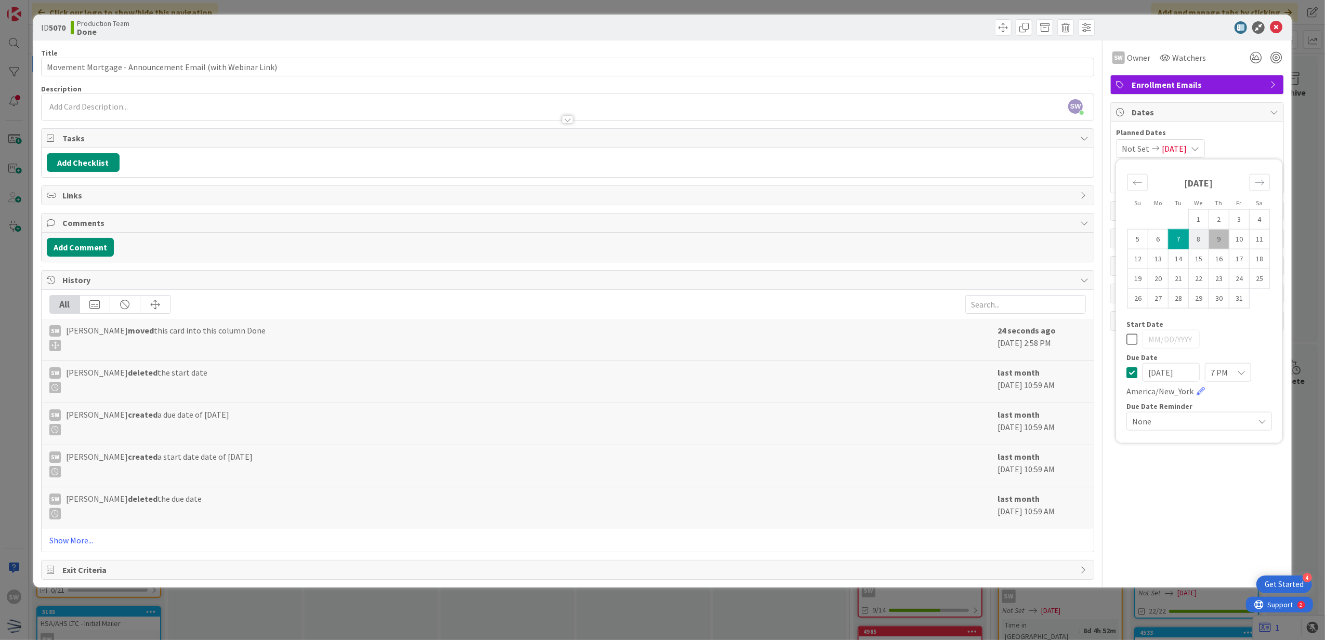
click at [1192, 240] on td "8" at bounding box center [1198, 239] width 20 height 20
type input "[DATE]"
click at [1194, 240] on td "8" at bounding box center [1198, 239] width 20 height 20
type input "[DATE]"
click at [1131, 343] on icon at bounding box center [1131, 339] width 11 height 12
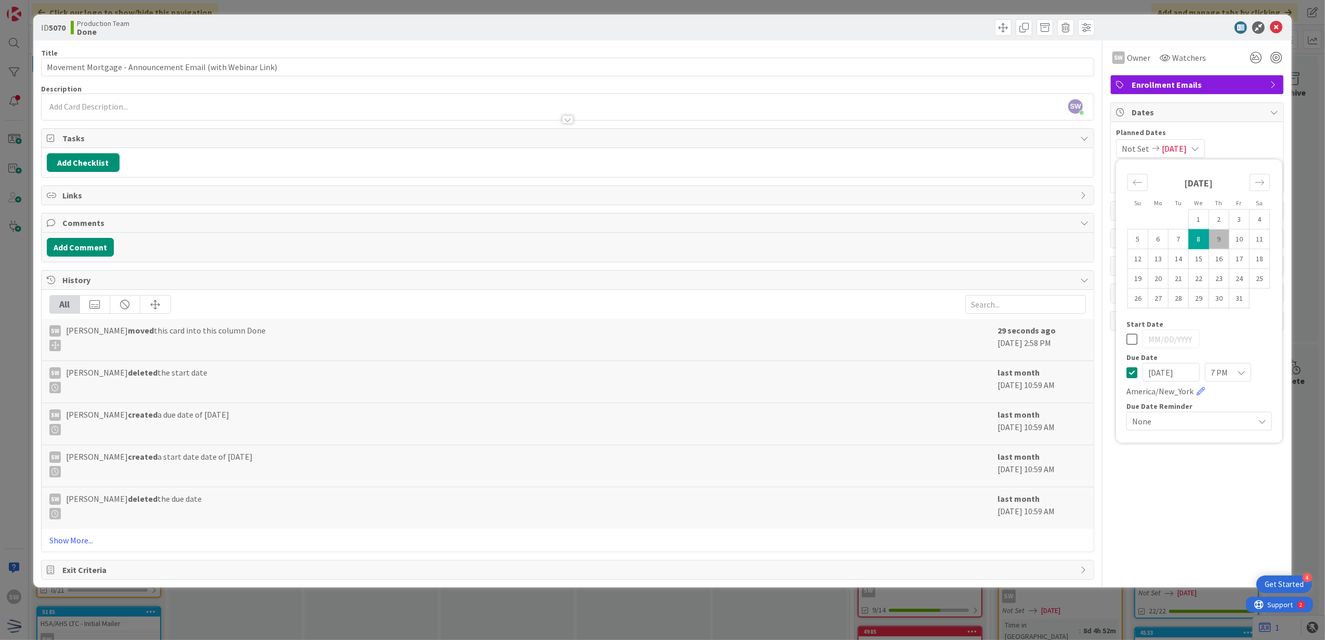
click at [1281, 23] on icon at bounding box center [1275, 27] width 12 height 12
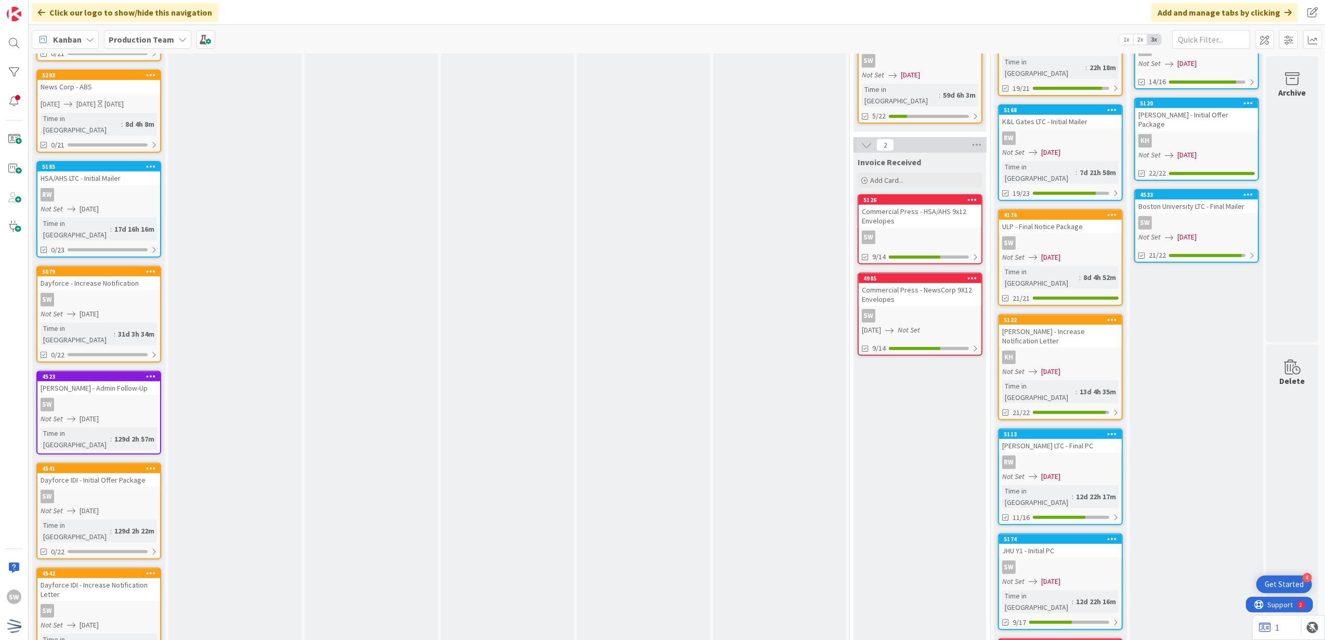
scroll to position [0, 7]
